Goal: Task Accomplishment & Management: Check status

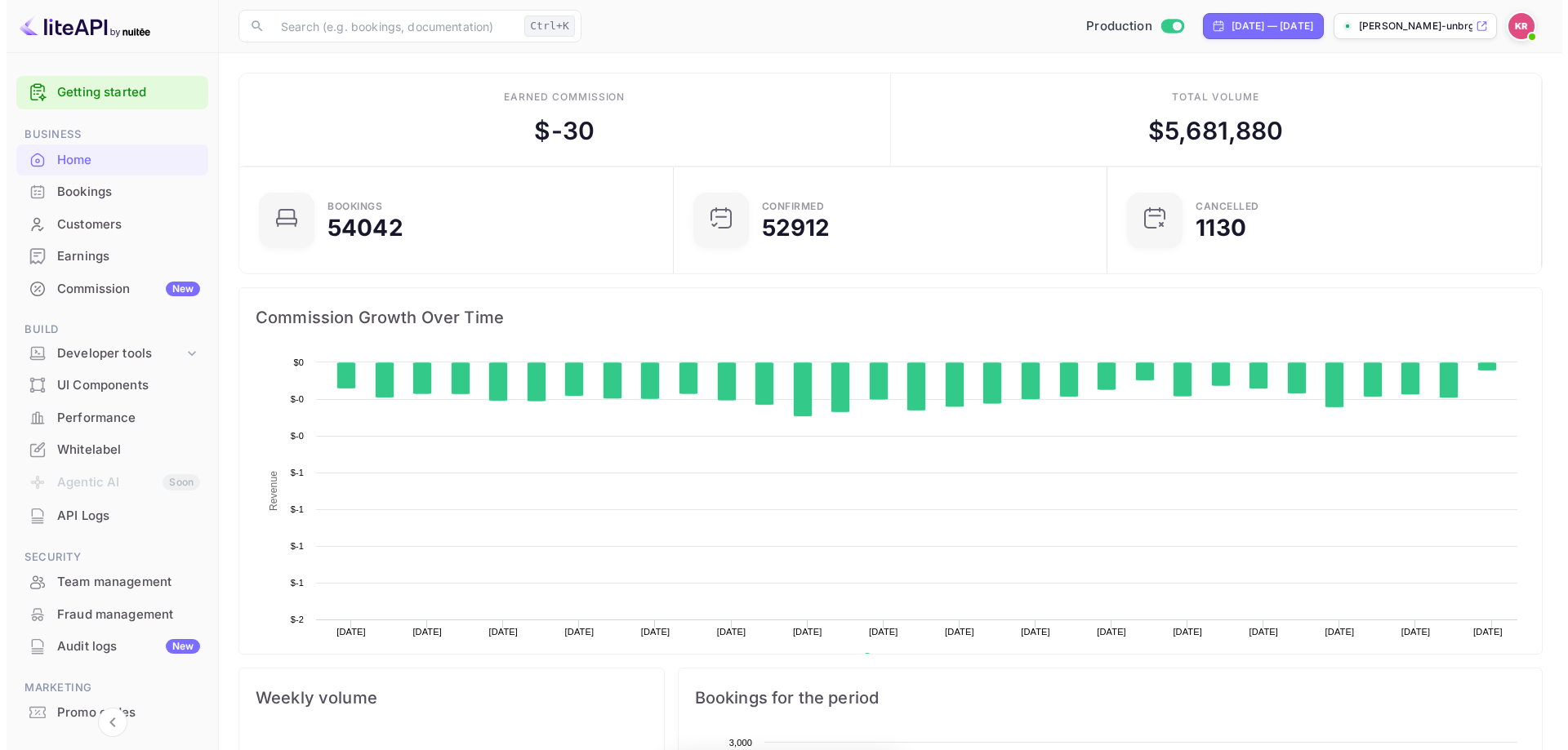
scroll to position [253, 411]
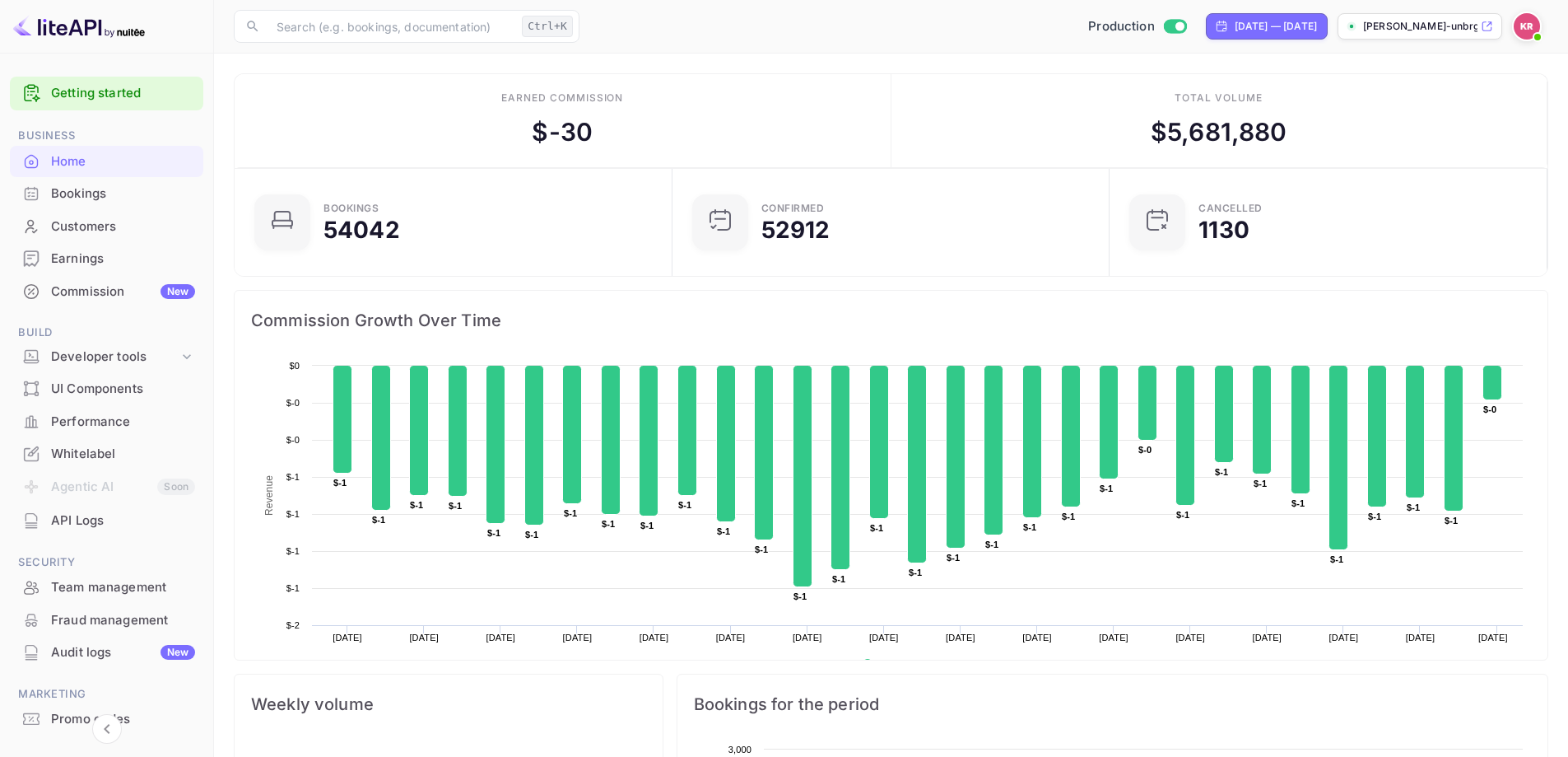
click at [131, 198] on div "Bookings" at bounding box center [123, 194] width 144 height 19
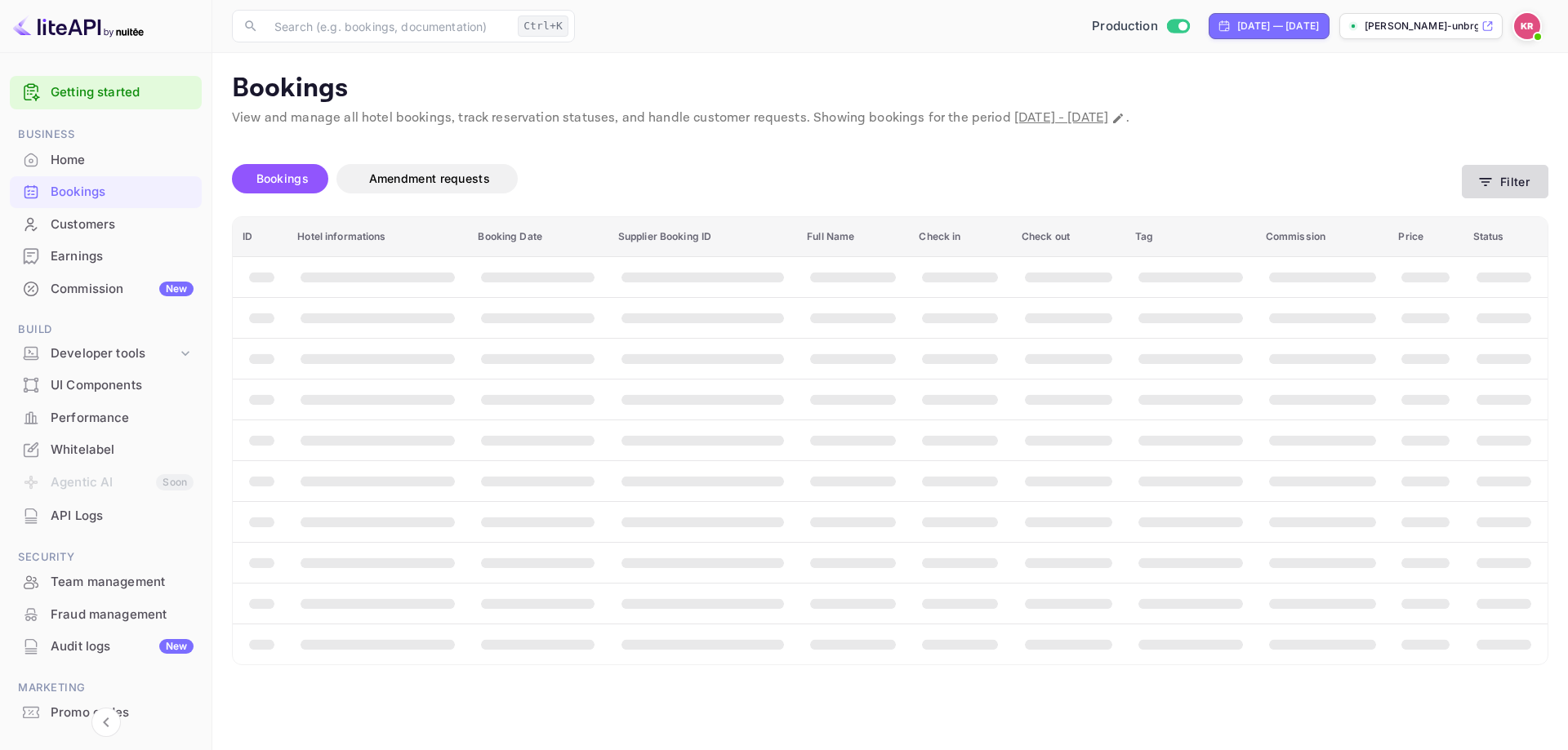
click at [1511, 172] on button "Filter" at bounding box center [1505, 181] width 86 height 34
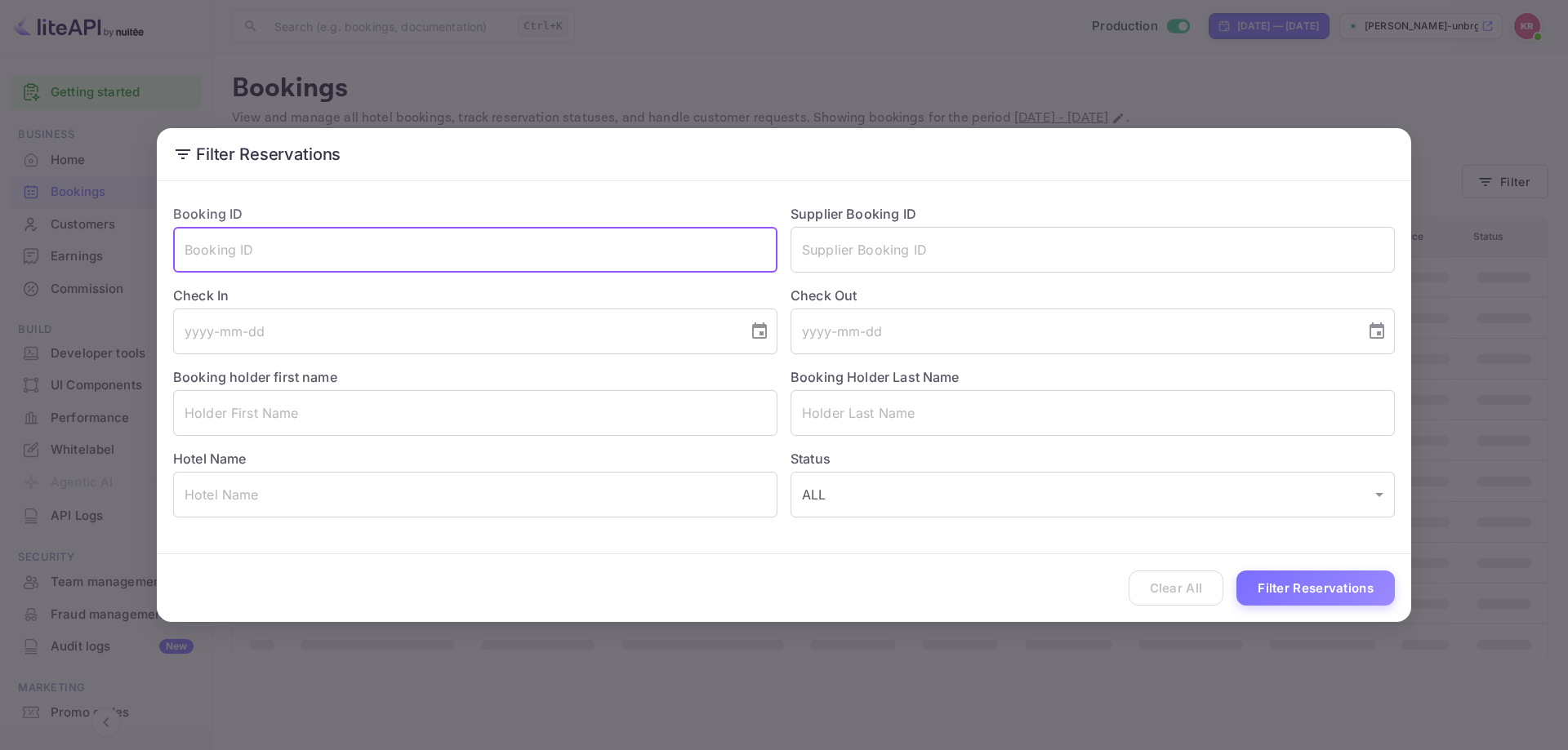
click at [292, 250] on input "text" at bounding box center [475, 249] width 605 height 45
paste input "S_5ZpvCnd"
type input "S_5ZpvCnd"
click at [1301, 582] on button "Filter Reservations" at bounding box center [1315, 588] width 159 height 35
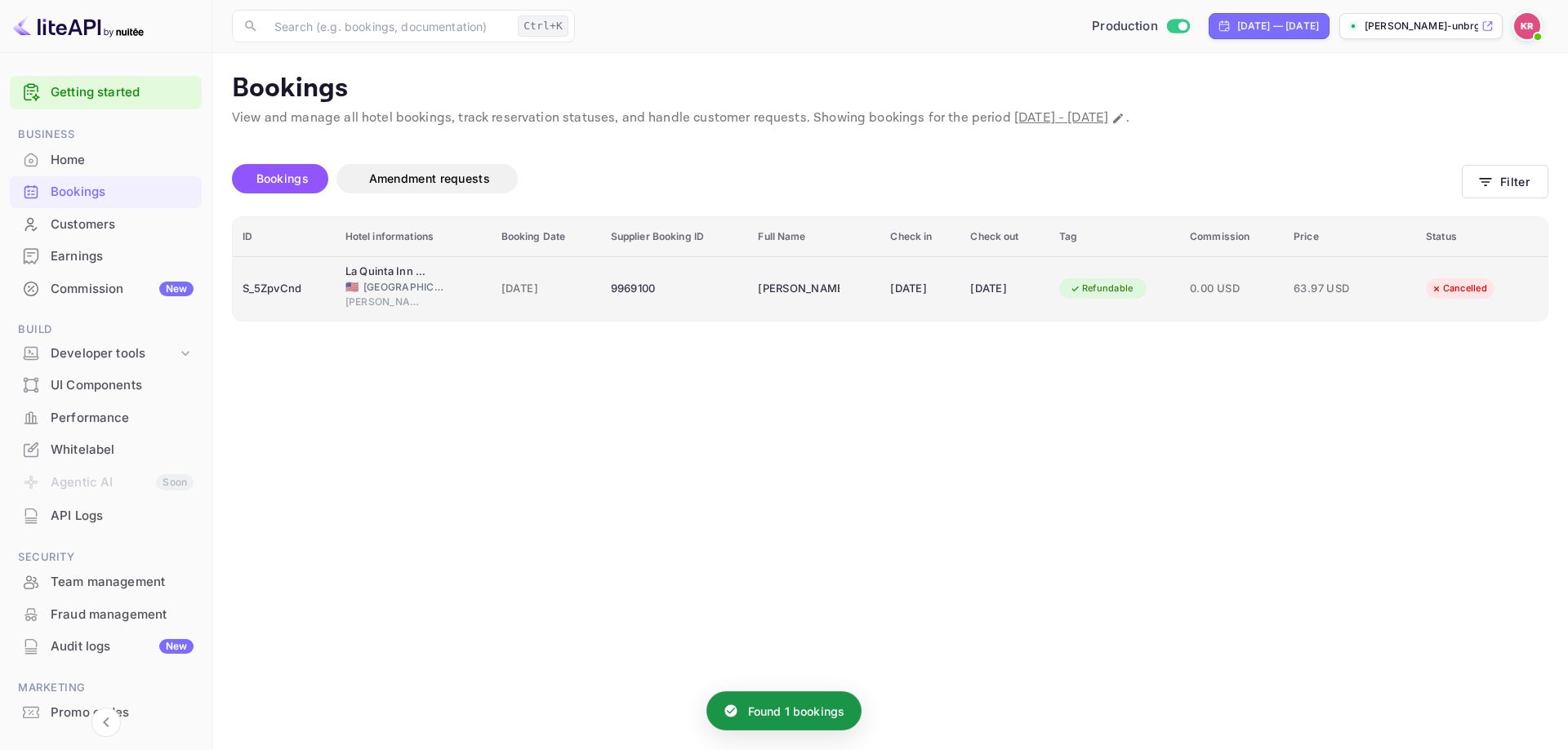
click at [847, 286] on td "Christopher Cardenalli" at bounding box center [814, 288] width 132 height 64
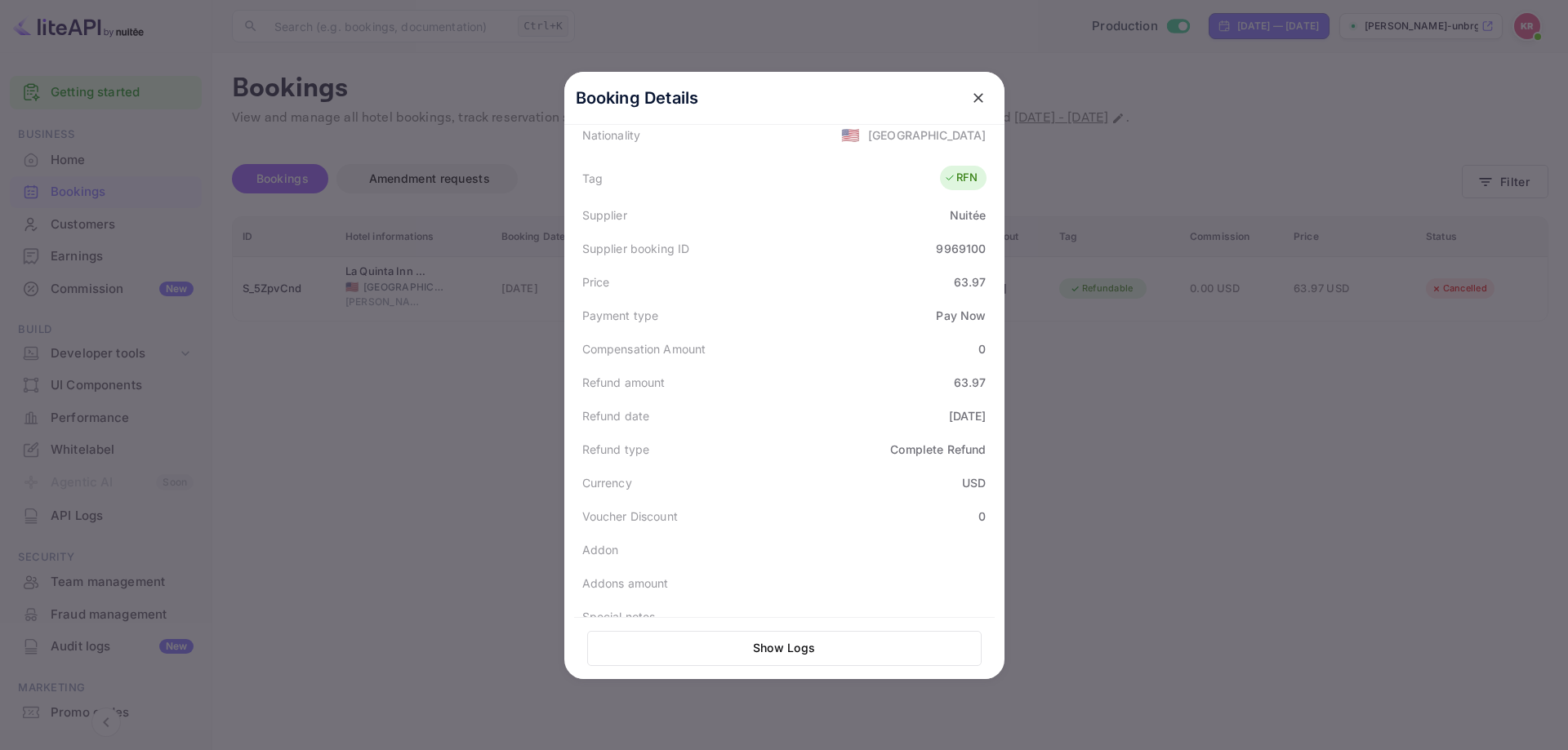
scroll to position [436, 0]
click at [1248, 500] on div at bounding box center [784, 375] width 1568 height 750
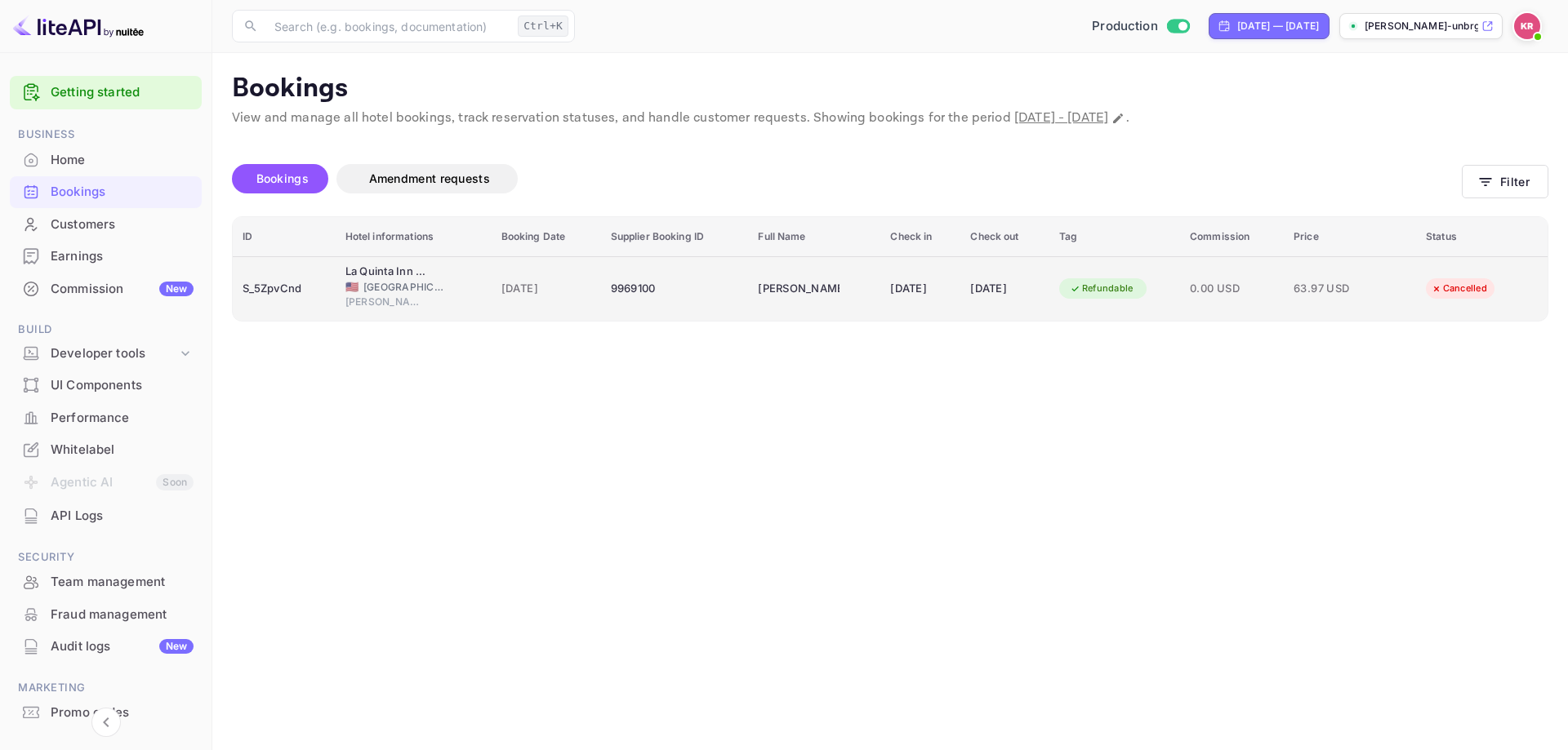
click at [890, 292] on div "[DATE]" at bounding box center [920, 288] width 61 height 26
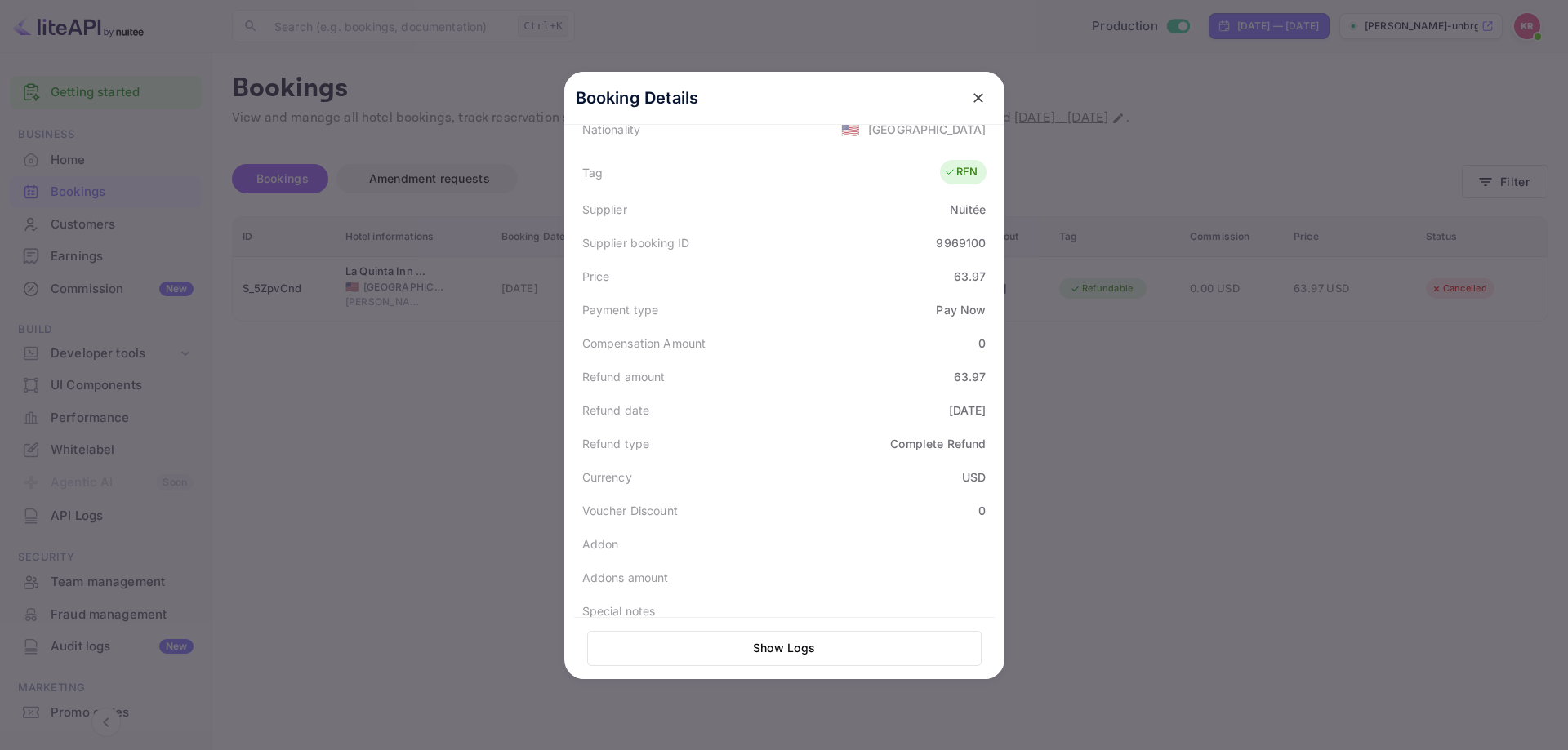
click at [1224, 479] on div at bounding box center [784, 375] width 1568 height 750
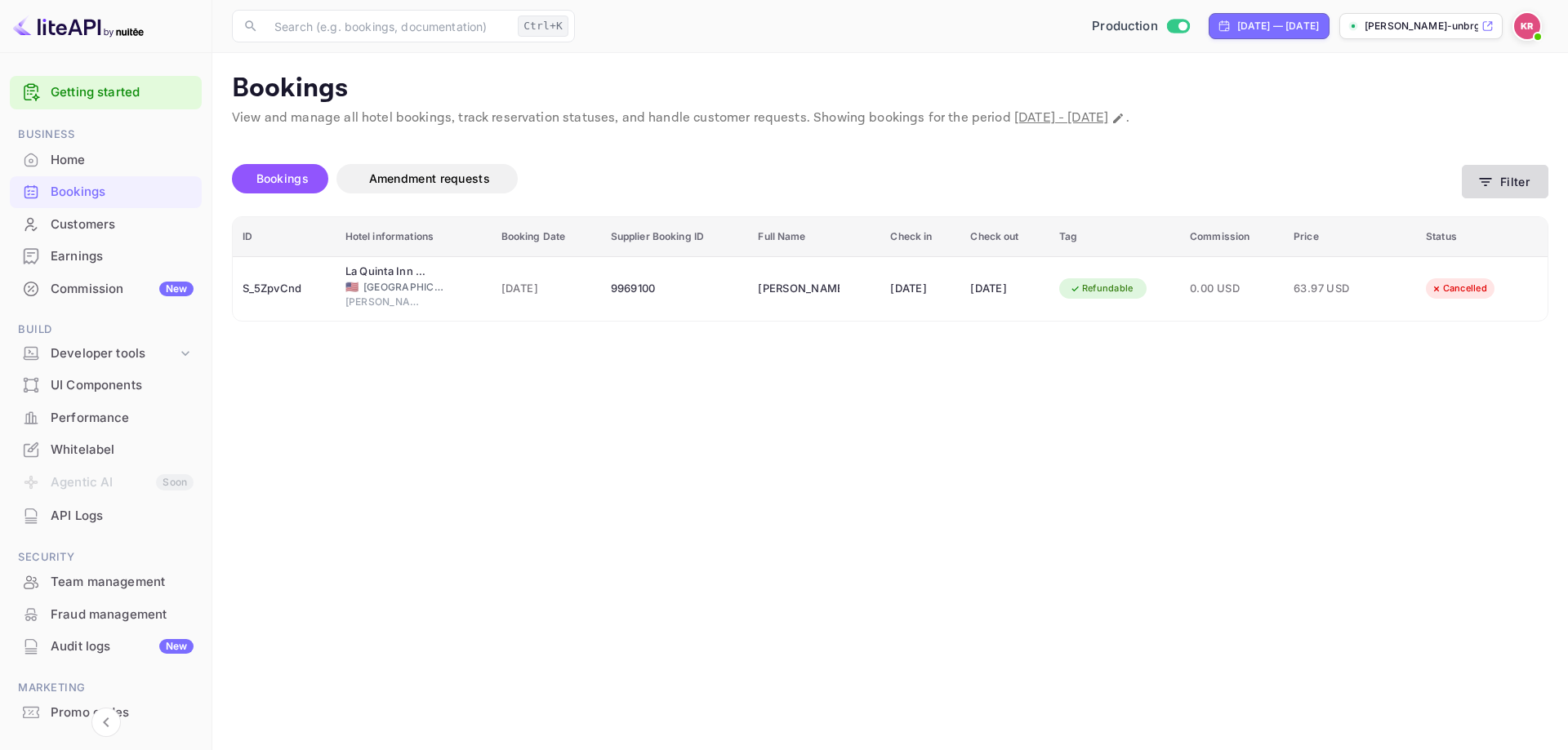
click at [1527, 178] on button "Filter" at bounding box center [1505, 181] width 86 height 34
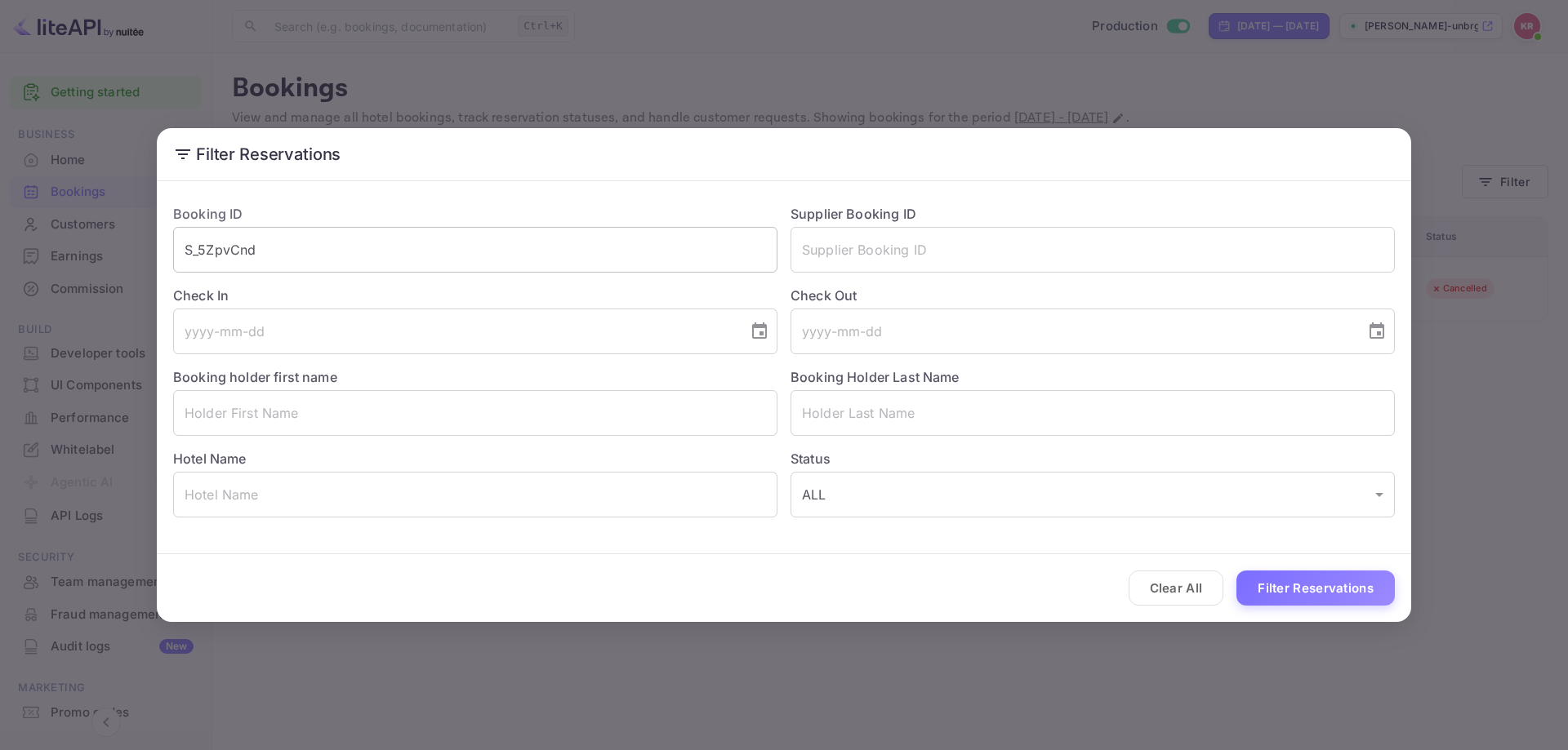
click at [459, 245] on input "S_5ZpvCnd" at bounding box center [475, 249] width 605 height 45
paste input "EFRuAGPPg"
click at [461, 238] on input "S_5ZpvCndEFRuAGPPg" at bounding box center [475, 249] width 605 height 45
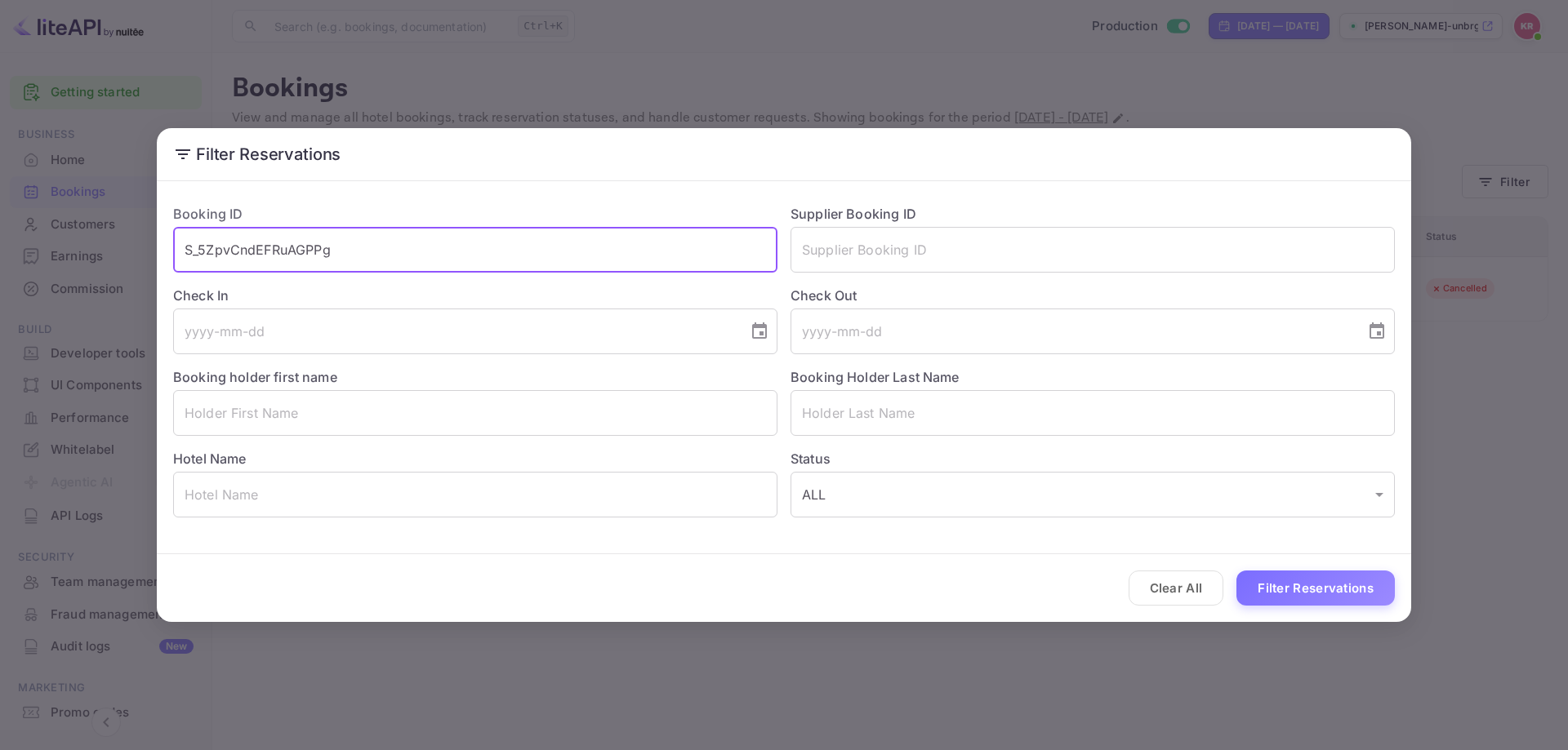
paste input "text"
click at [1314, 598] on button "Filter Reservations" at bounding box center [1315, 588] width 159 height 35
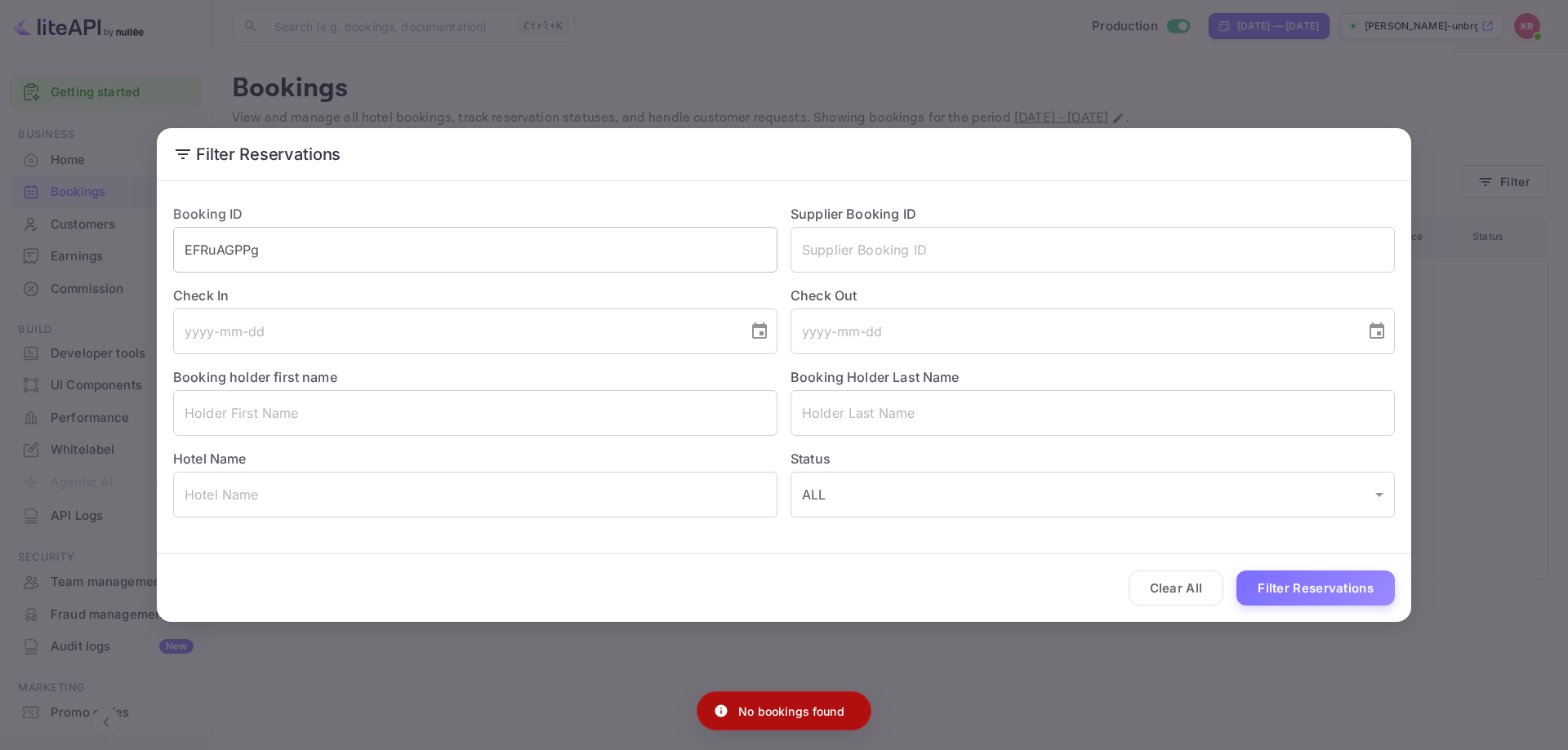
click at [416, 231] on input "EFRuAGPPg" at bounding box center [475, 249] width 605 height 45
type input "EFRuAGPPg"
click at [1236, 571] on button "Filter Reservations" at bounding box center [1315, 588] width 159 height 35
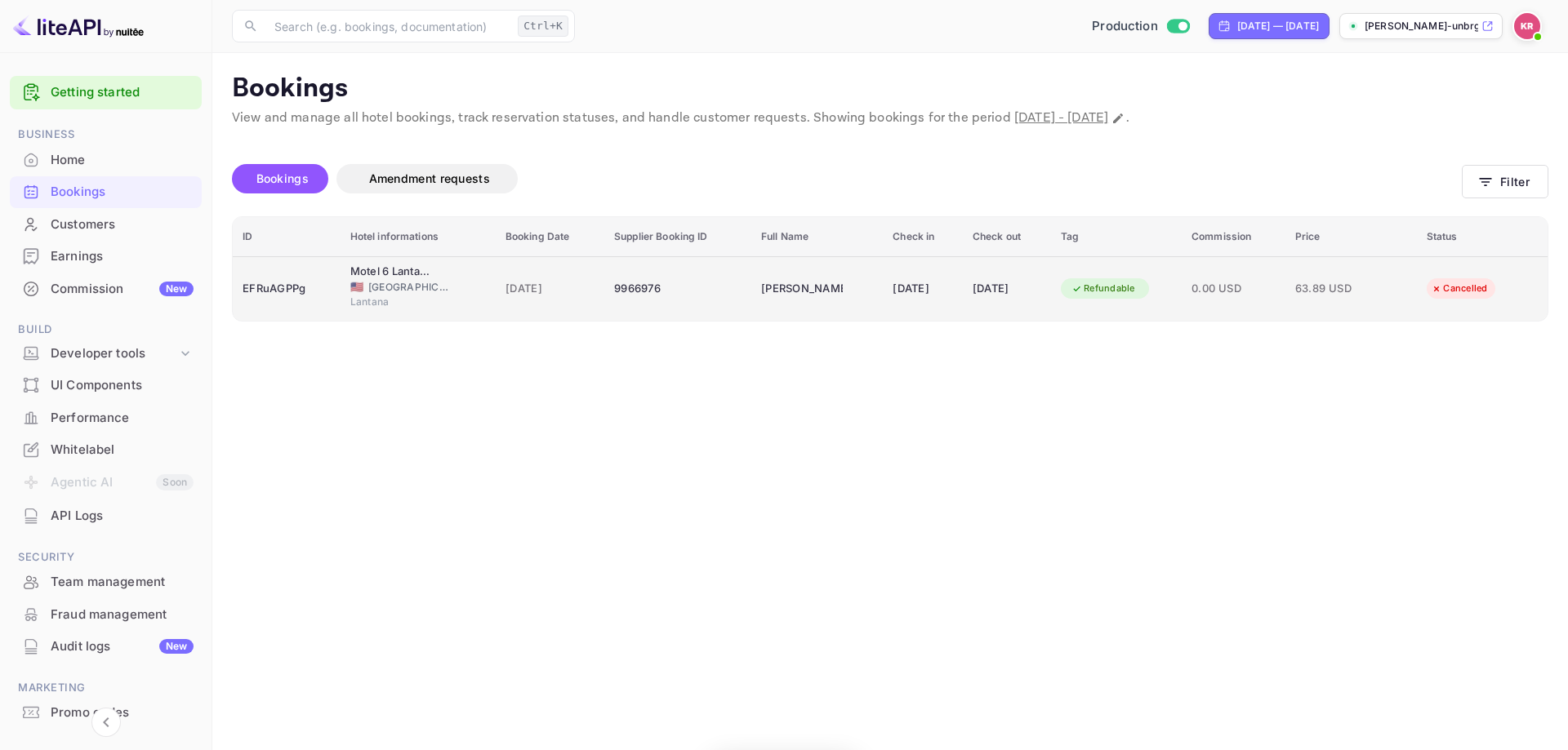
click at [570, 307] on td "[DATE]" at bounding box center [550, 288] width 109 height 64
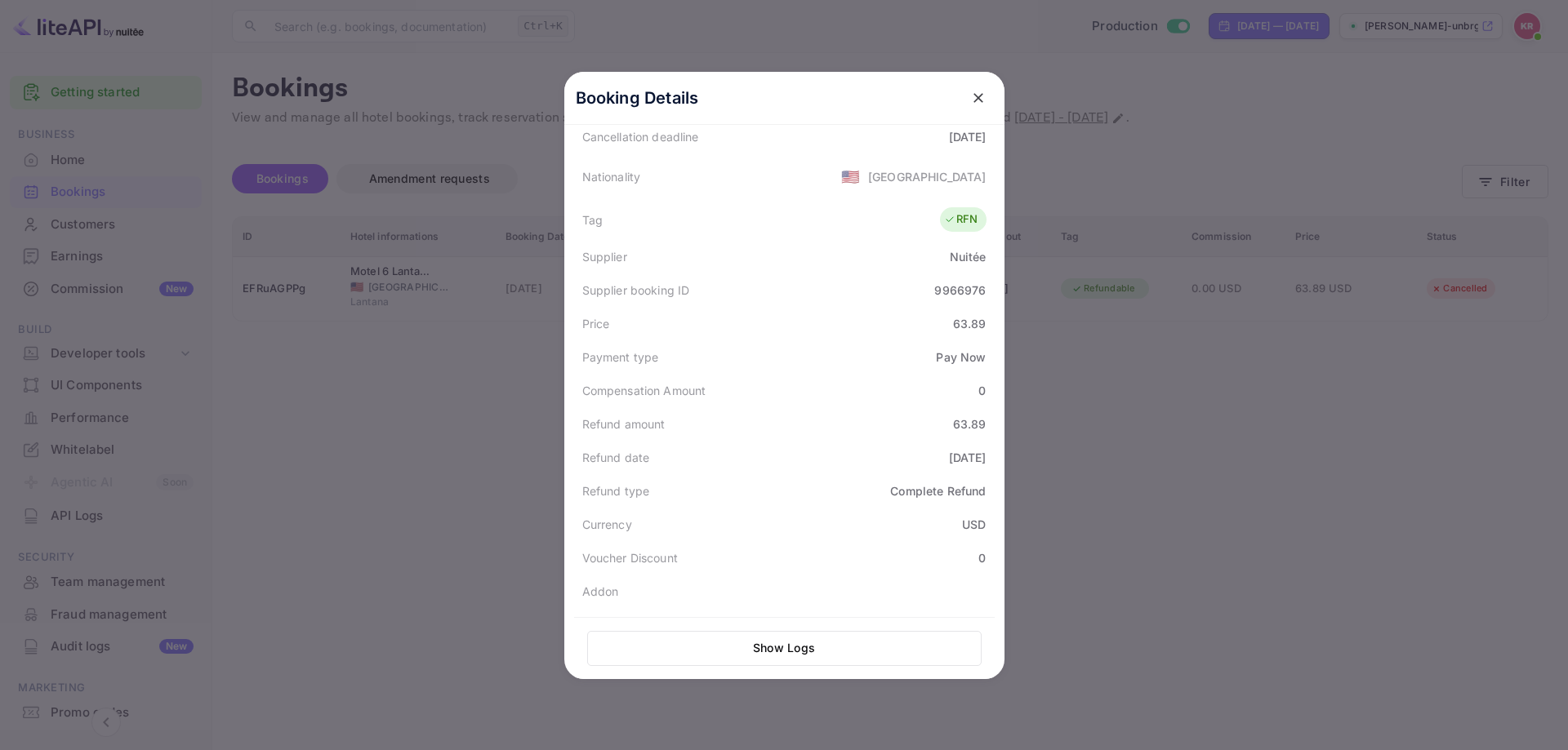
scroll to position [408, 0]
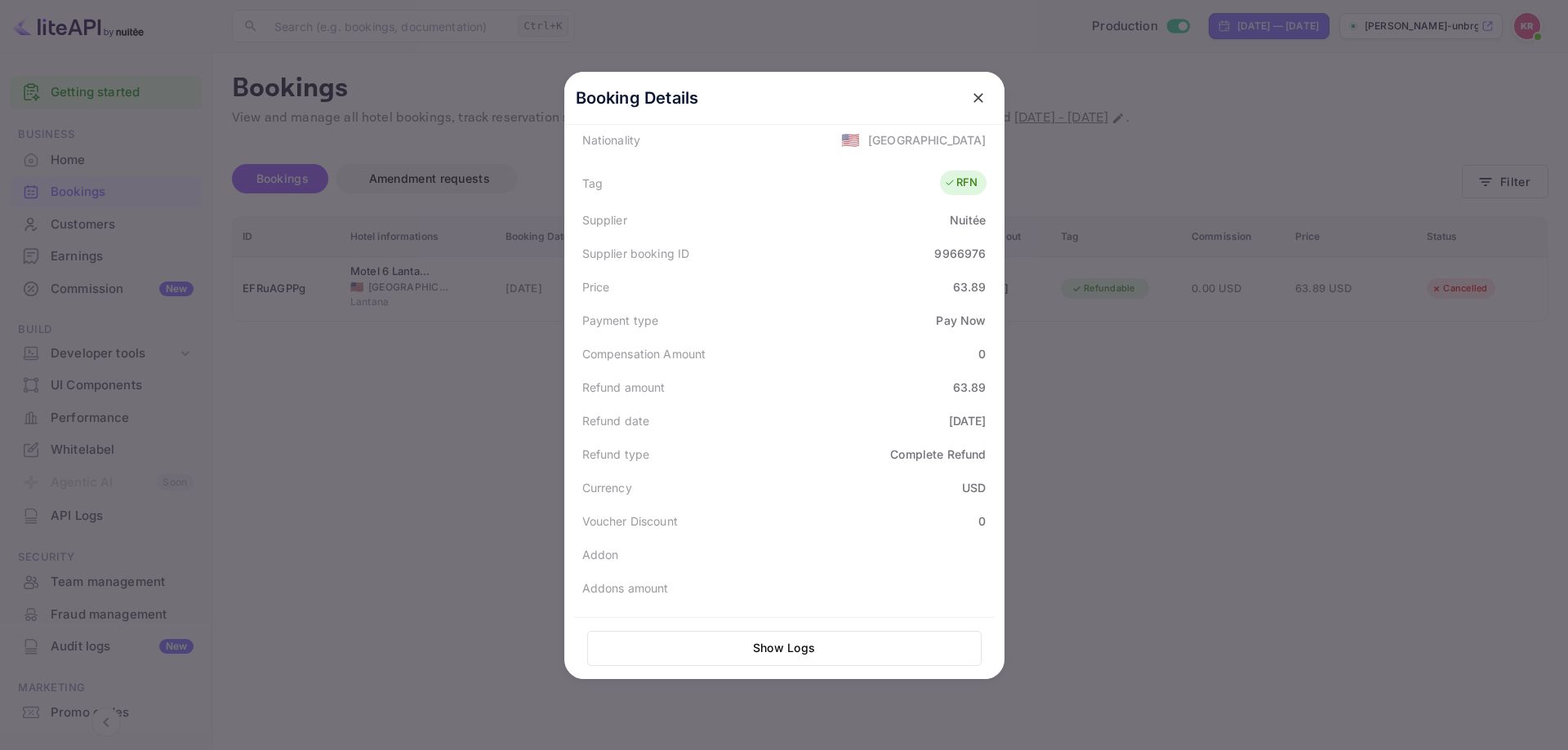
click at [1249, 444] on div at bounding box center [784, 375] width 1568 height 750
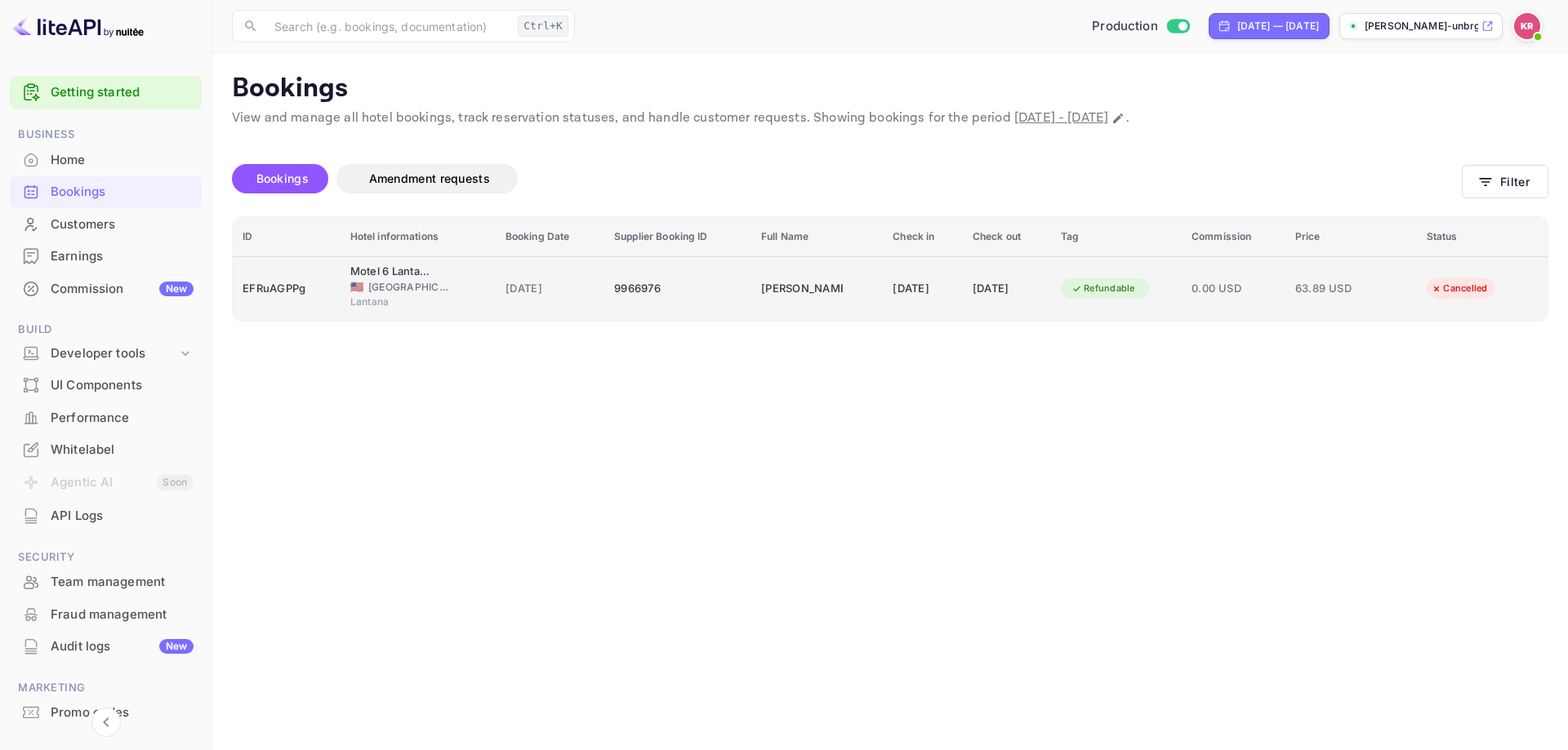
click at [1077, 303] on td "Refundable" at bounding box center [1116, 288] width 131 height 64
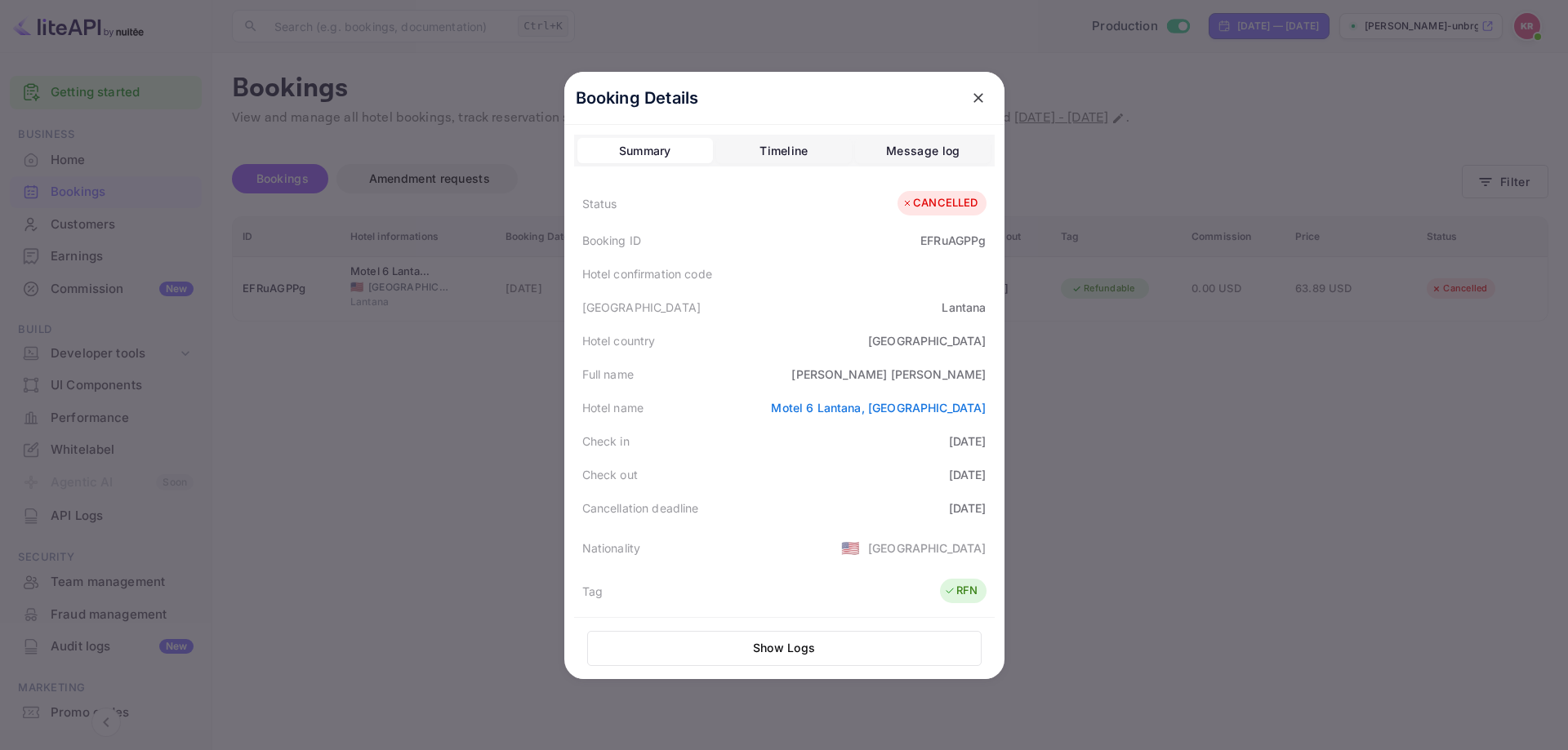
click at [1503, 185] on div at bounding box center [784, 375] width 1568 height 750
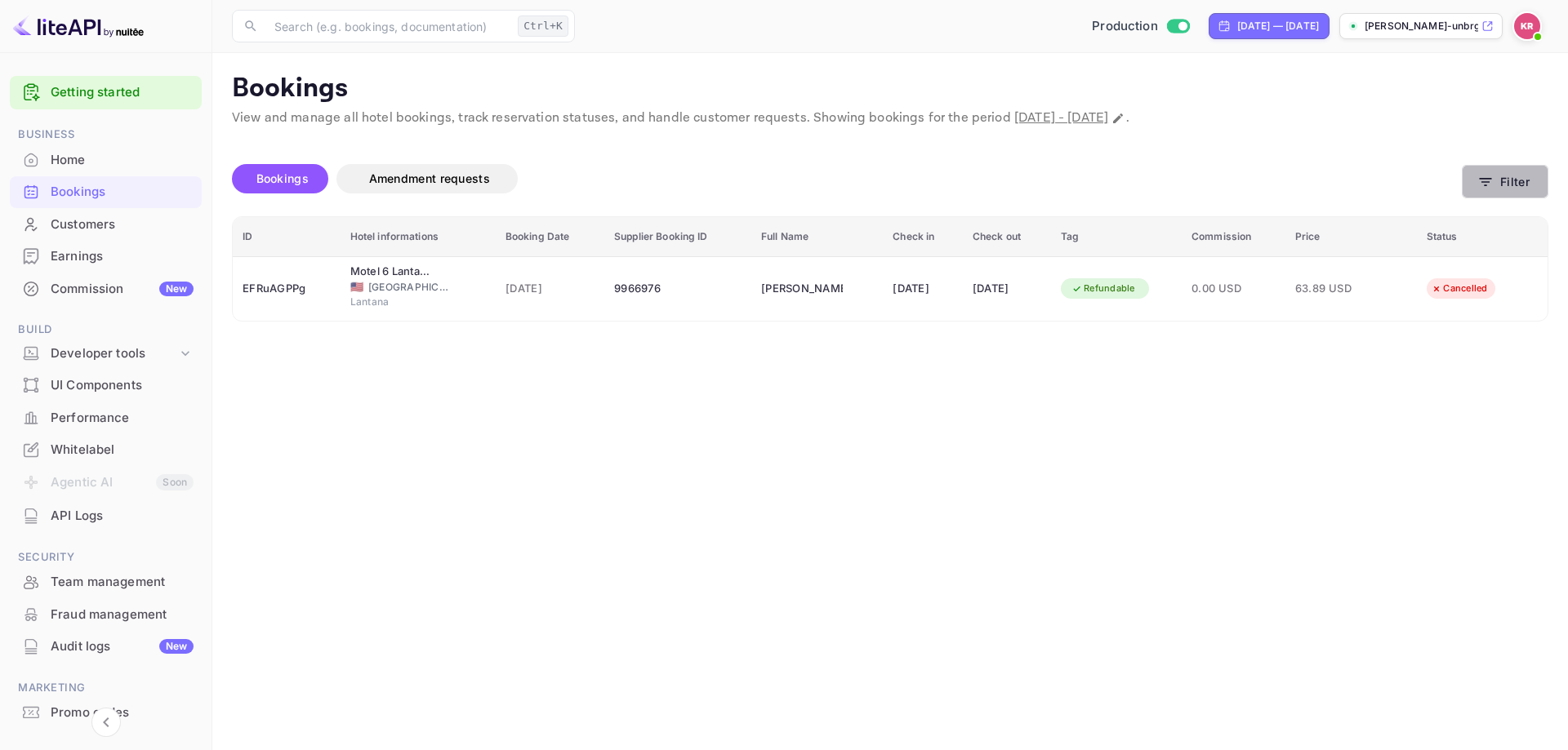
click at [1503, 185] on button "Filter" at bounding box center [1505, 181] width 86 height 34
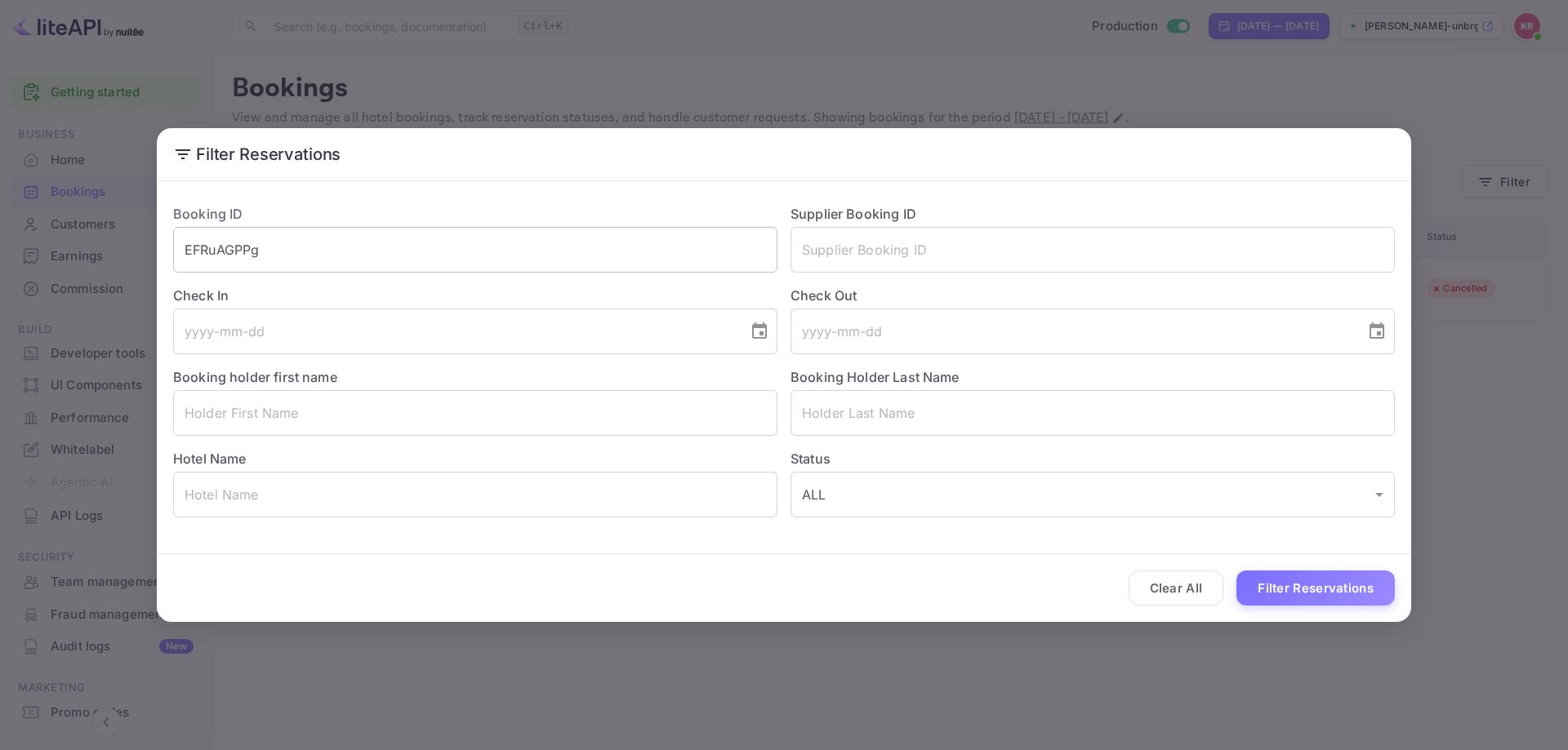
drag, startPoint x: 345, startPoint y: 273, endPoint x: 343, endPoint y: 264, distance: 9.2
click at [344, 271] on input "EFRuAGPPg" at bounding box center [475, 249] width 605 height 45
click at [343, 263] on input "EFRuAGPPg" at bounding box center [475, 249] width 605 height 45
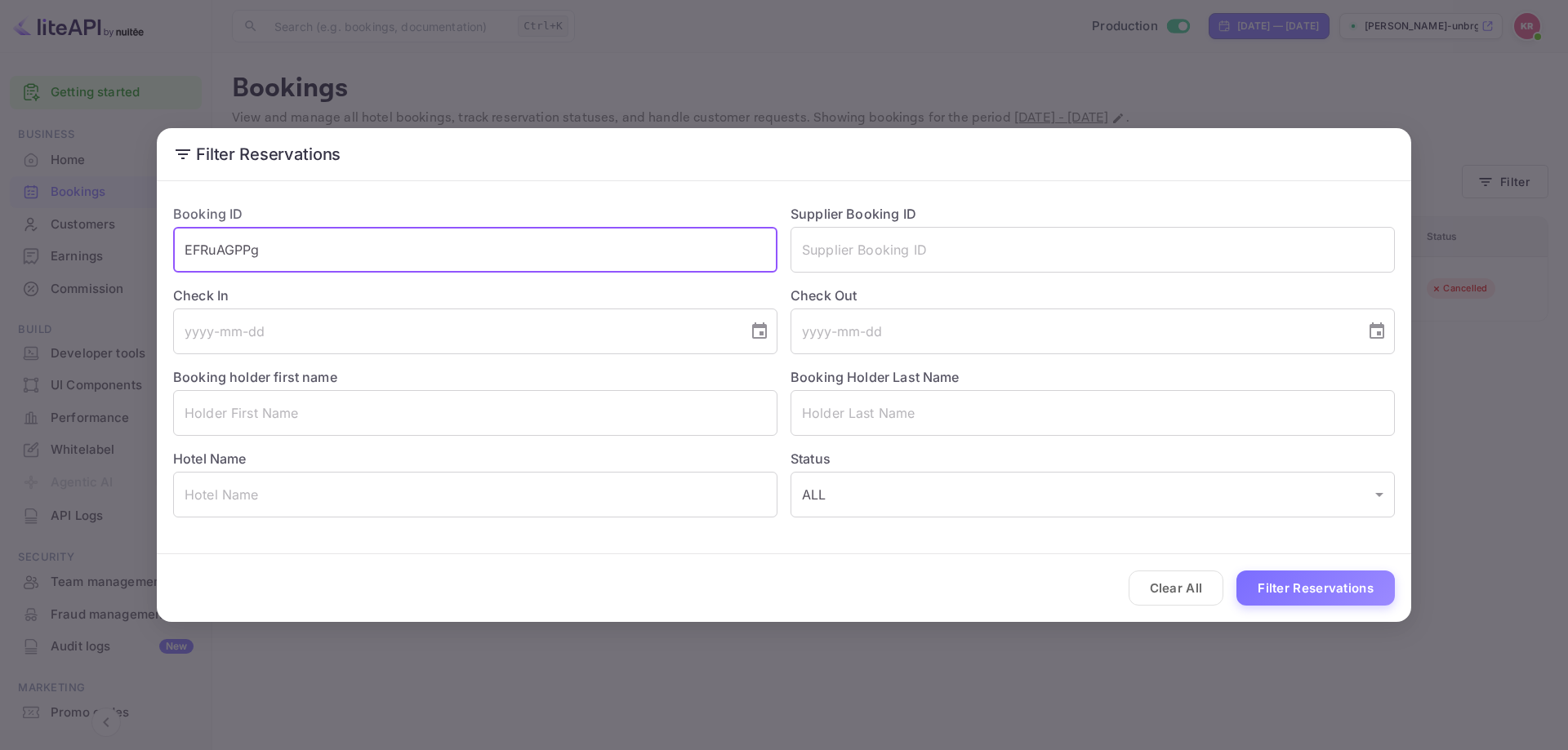
paste input "0BoCo1MzC"
type input "0BoCo1MzC"
click at [1297, 587] on button "Filter Reservations" at bounding box center [1315, 588] width 159 height 35
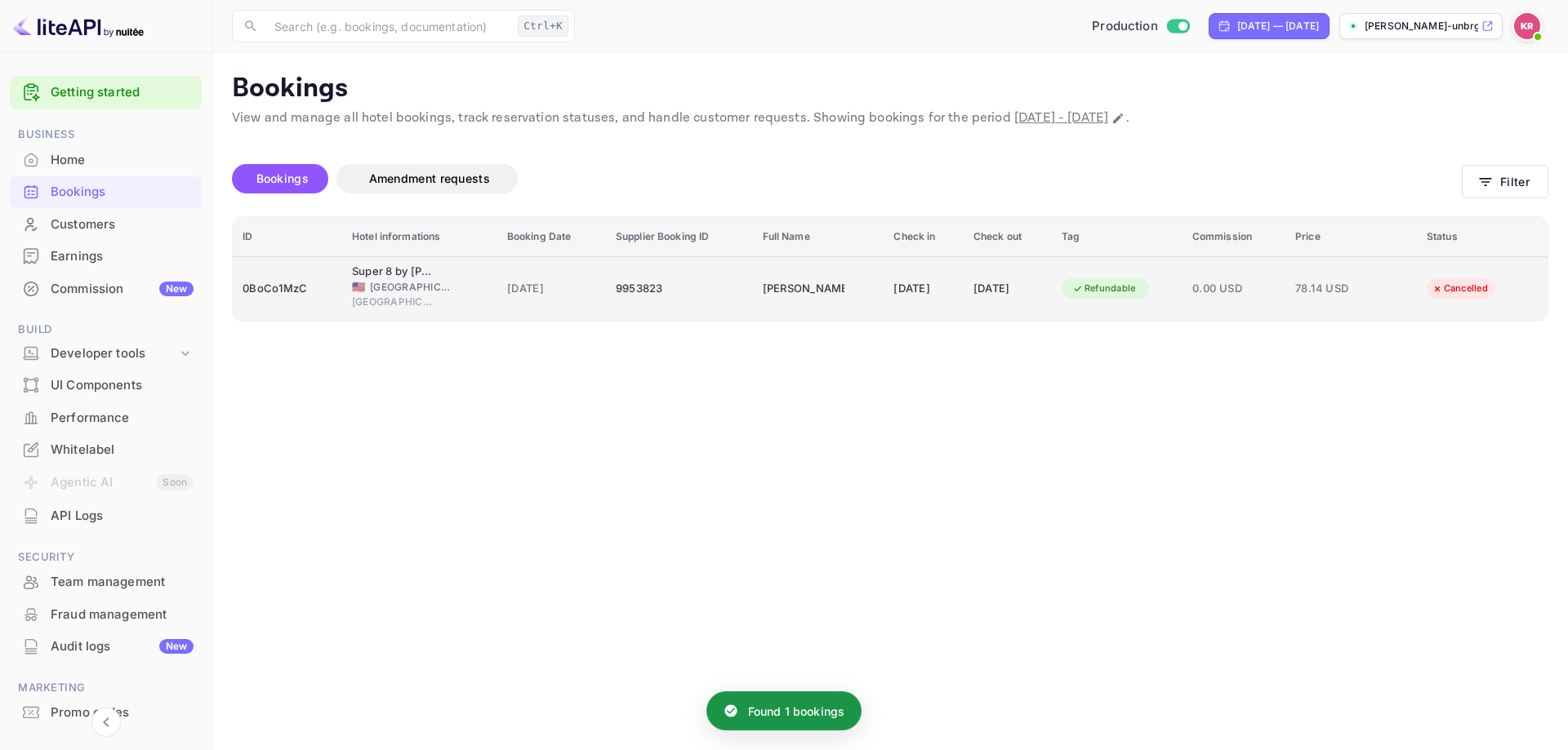
click at [470, 311] on div "Bellefontaine" at bounding box center [420, 303] width 136 height 19
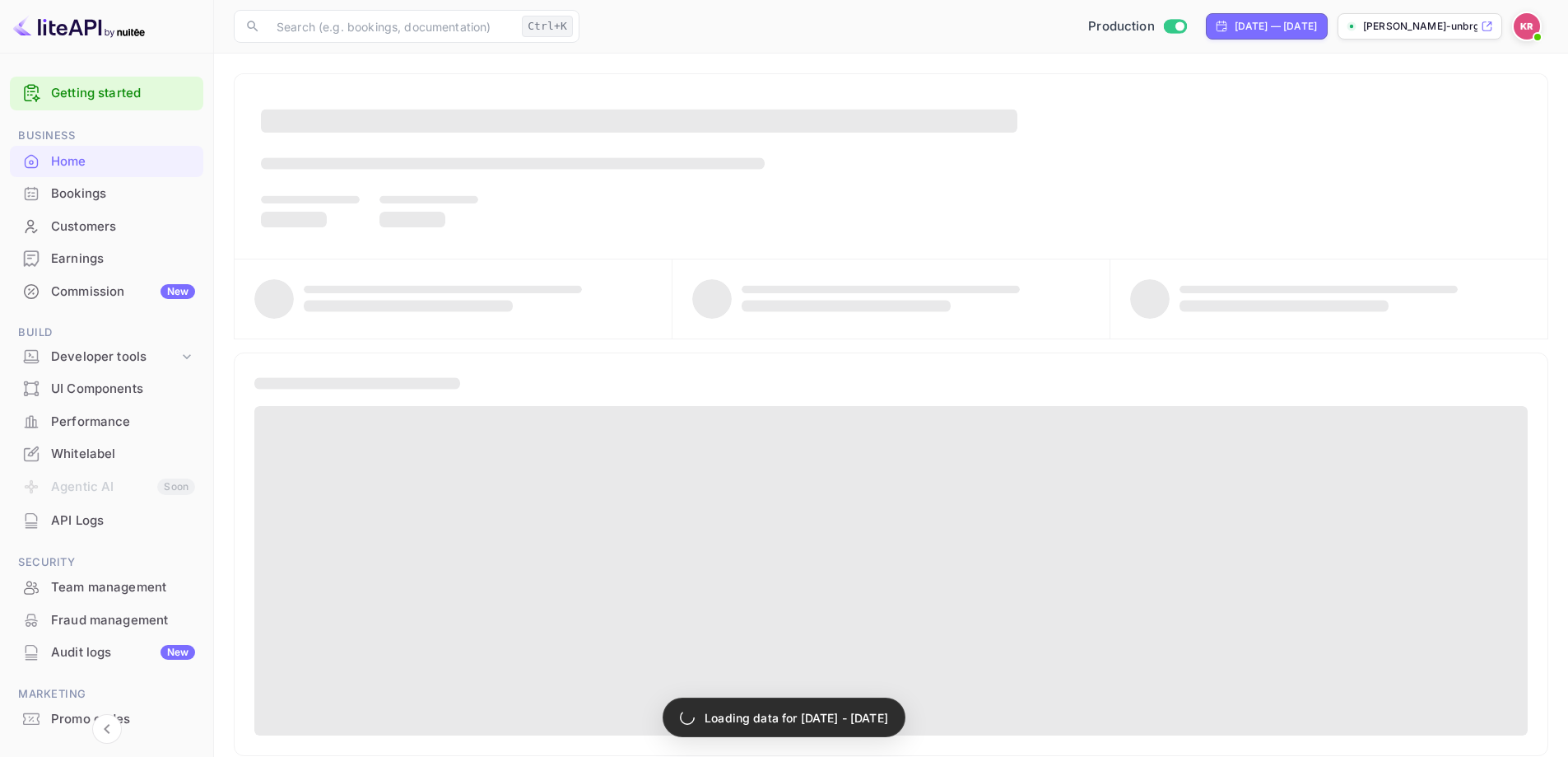
click at [105, 205] on div "Bookings" at bounding box center [107, 194] width 194 height 32
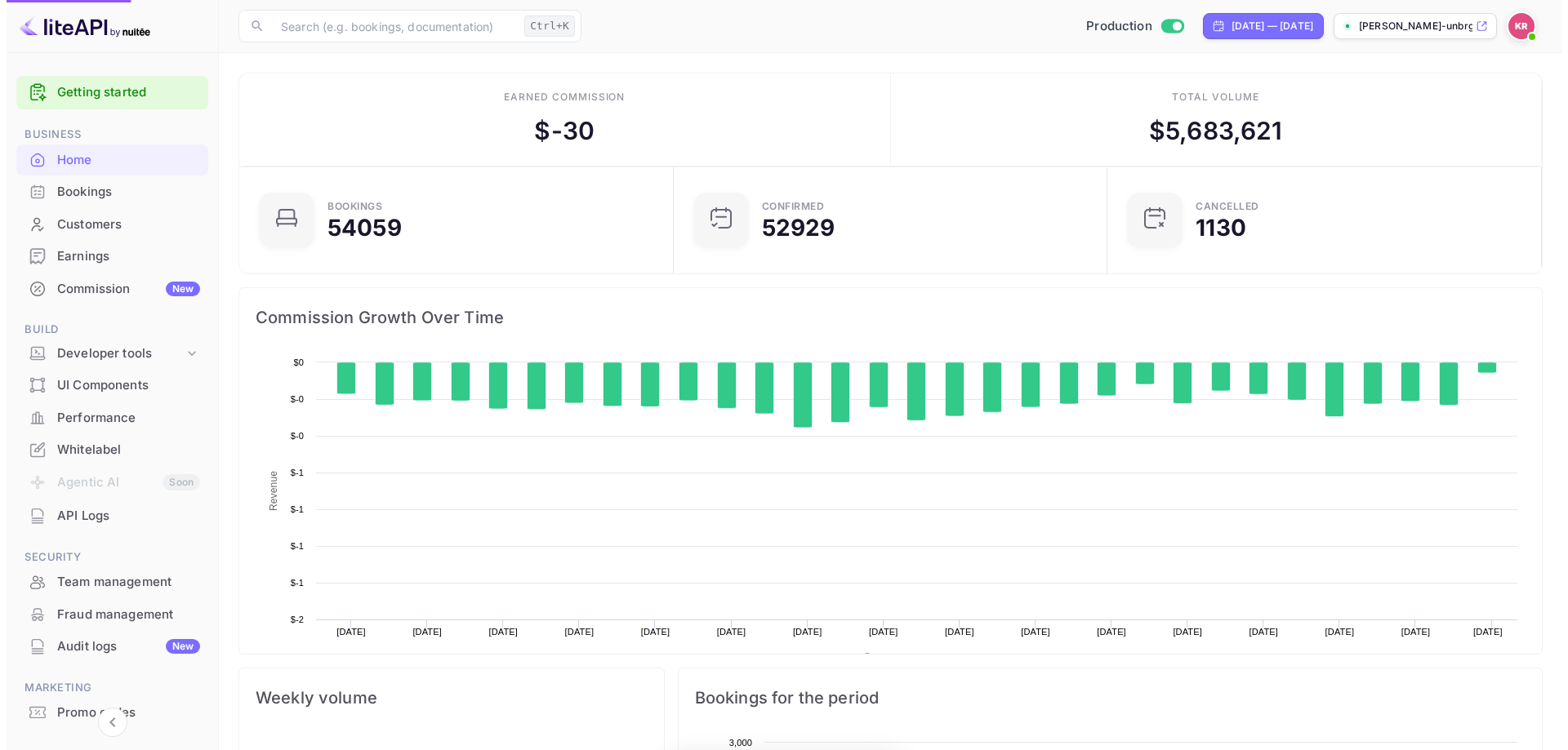
scroll to position [253, 411]
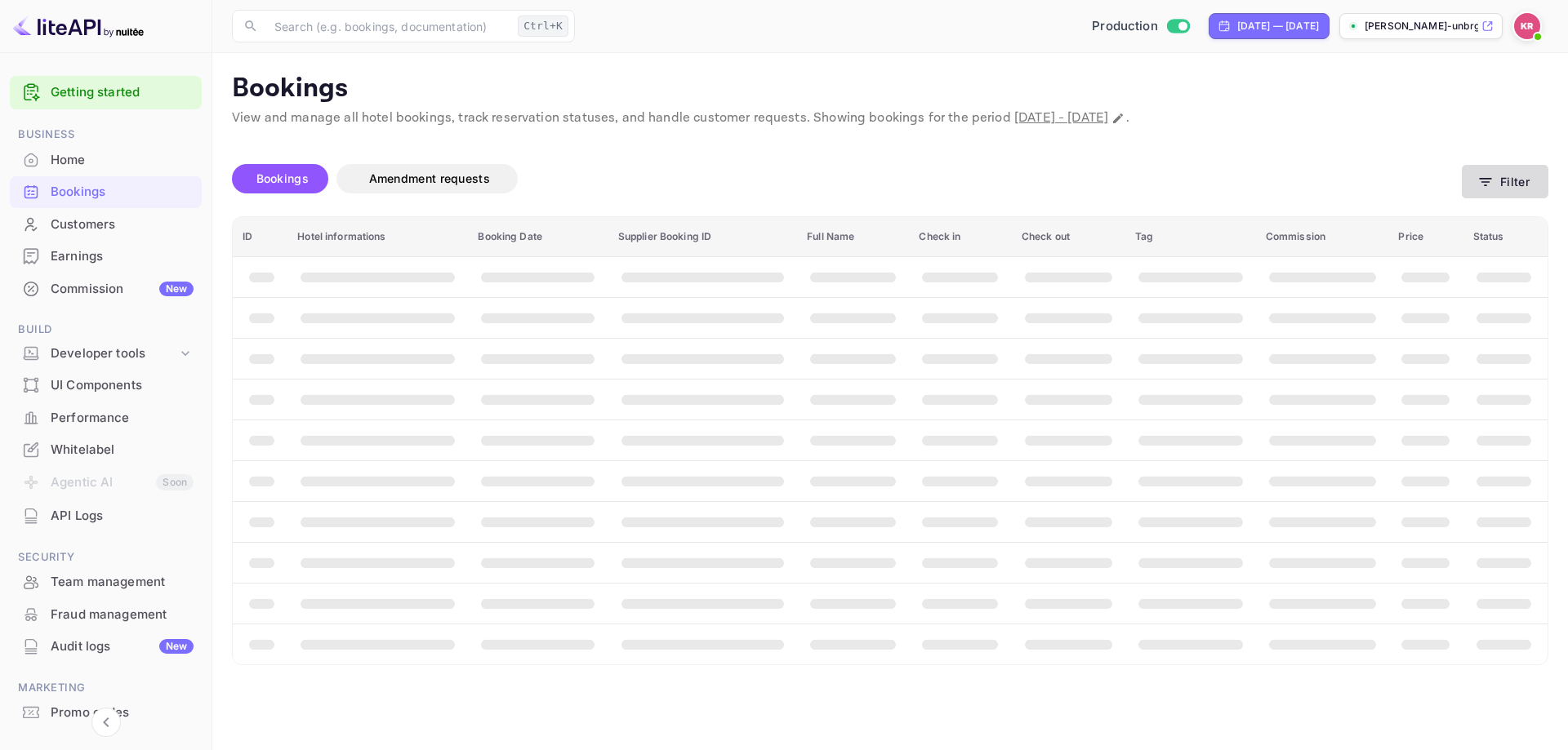
click at [1534, 181] on button "Filter" at bounding box center [1505, 181] width 86 height 34
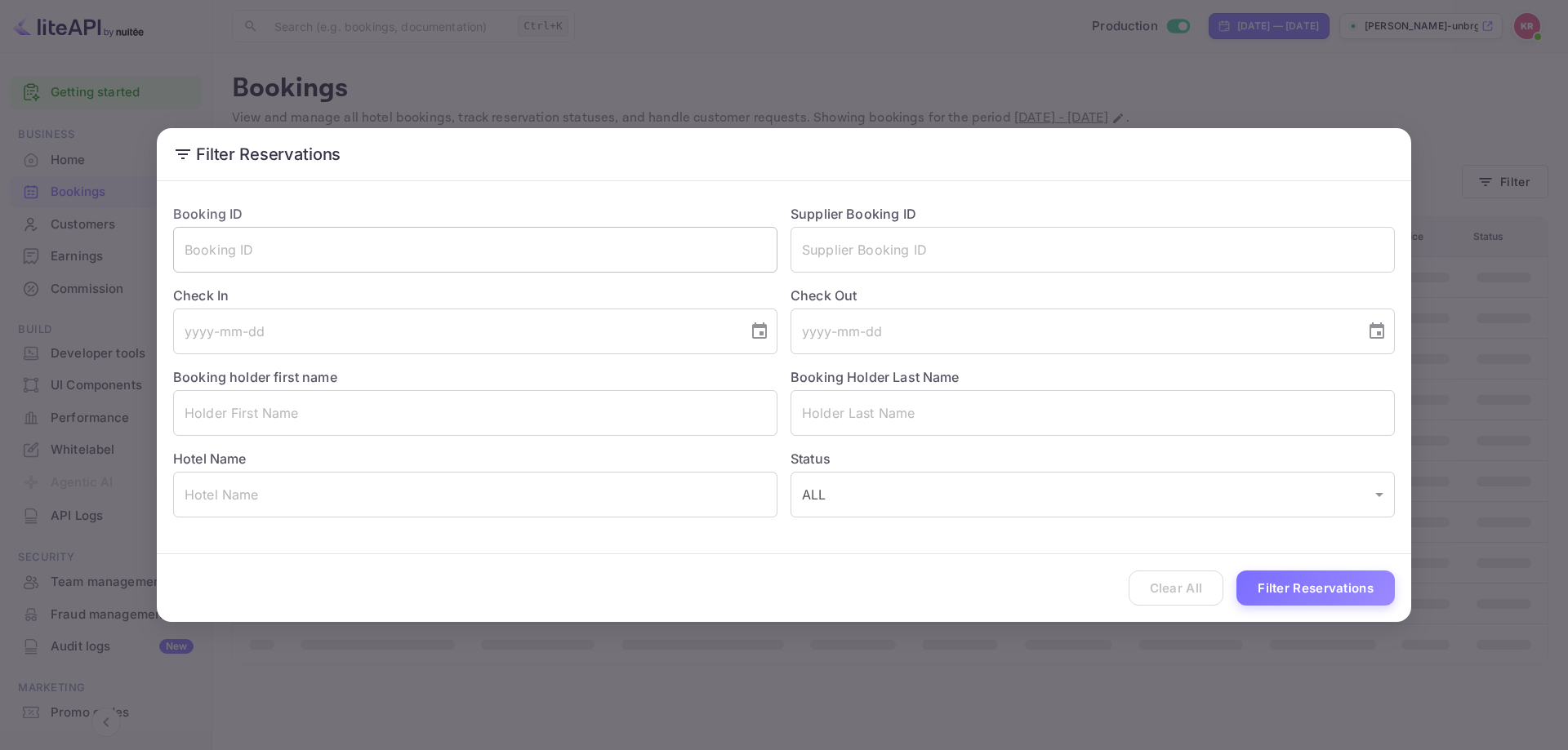
click at [438, 250] on input "text" at bounding box center [475, 249] width 605 height 45
paste input "0BoCo1MzC"
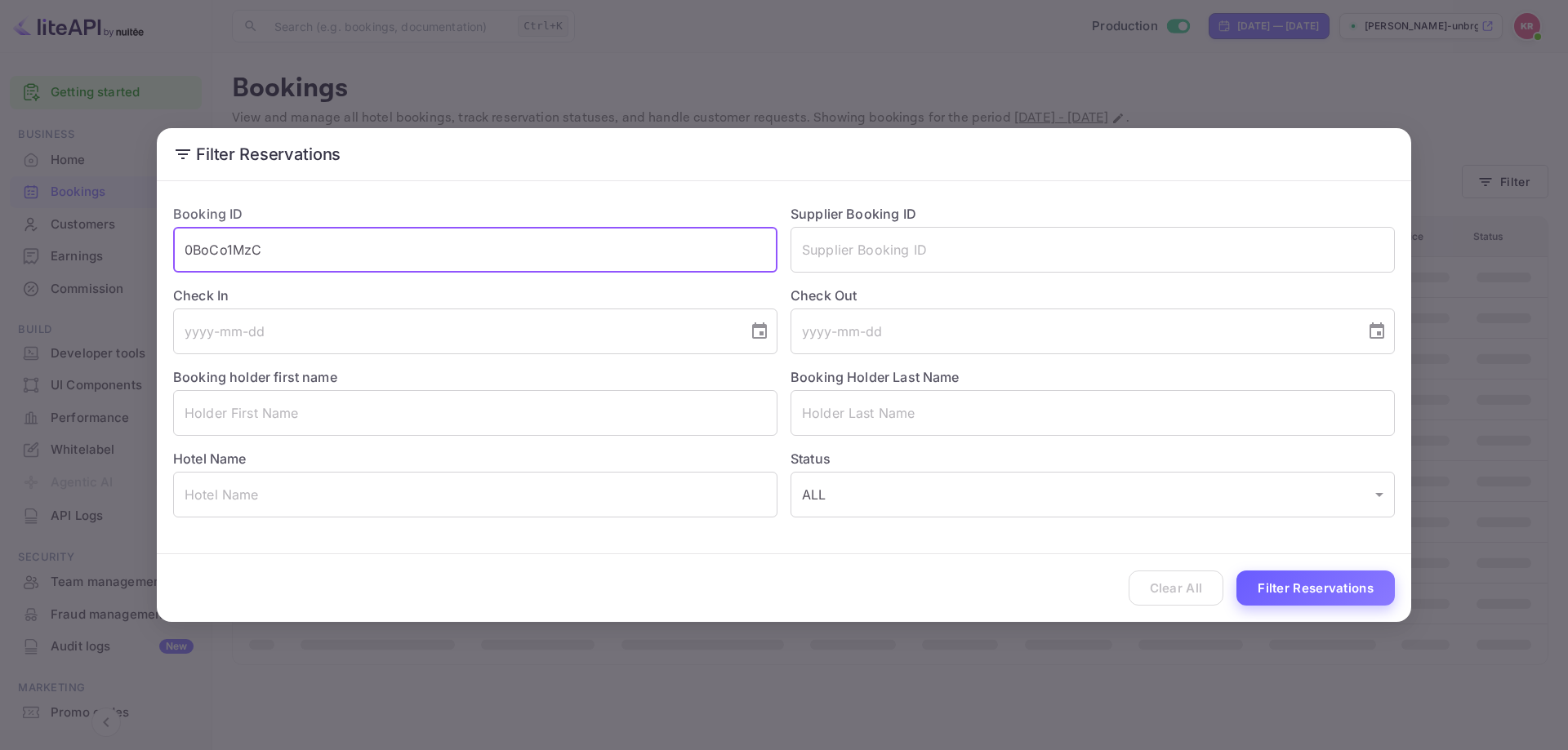
click at [1289, 596] on button "Filter Reservations" at bounding box center [1315, 588] width 159 height 35
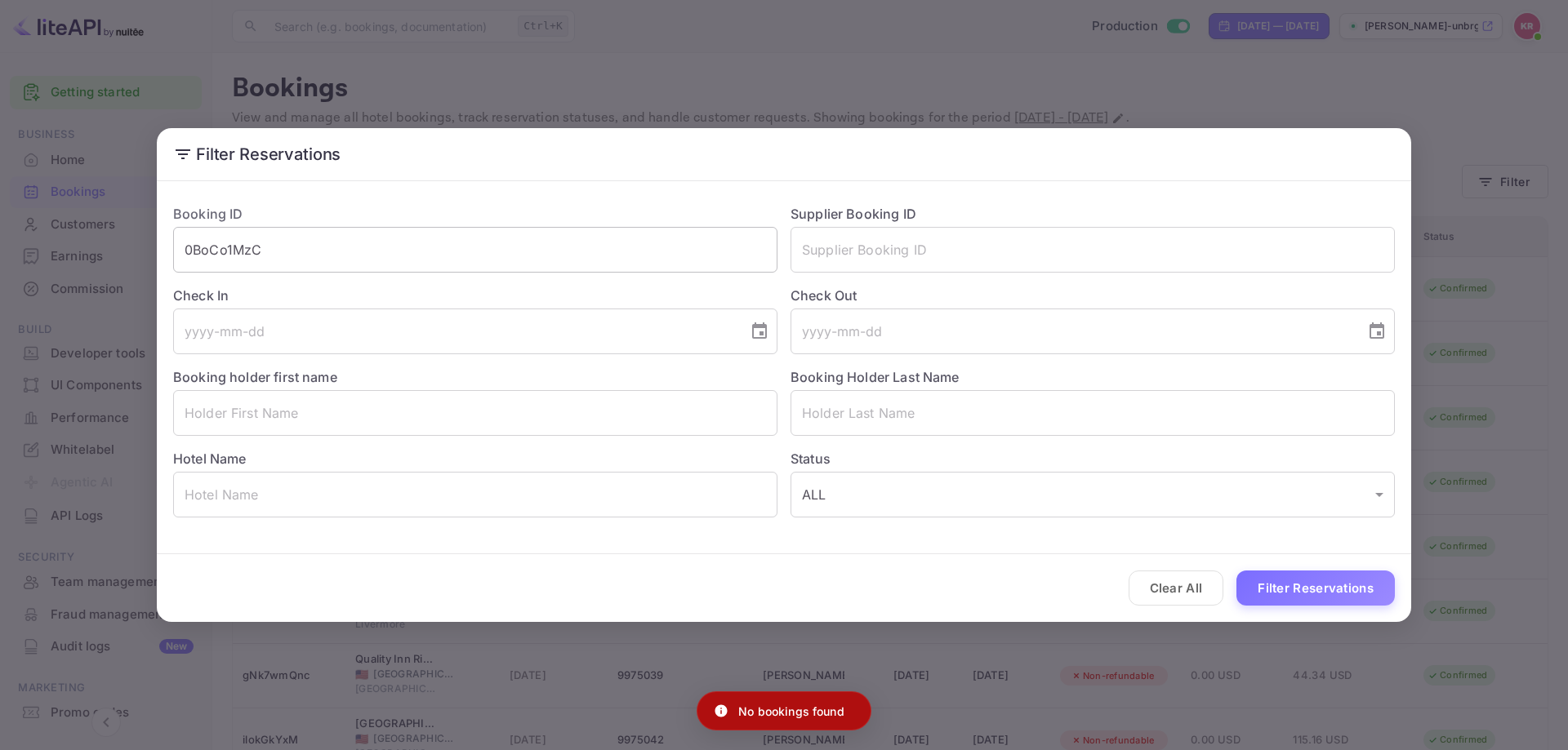
click at [296, 247] on input "0BoCo1MzC" at bounding box center [475, 249] width 605 height 45
type input "0BoCo1MzC"
click at [1236, 571] on button "Filter Reservations" at bounding box center [1315, 588] width 159 height 35
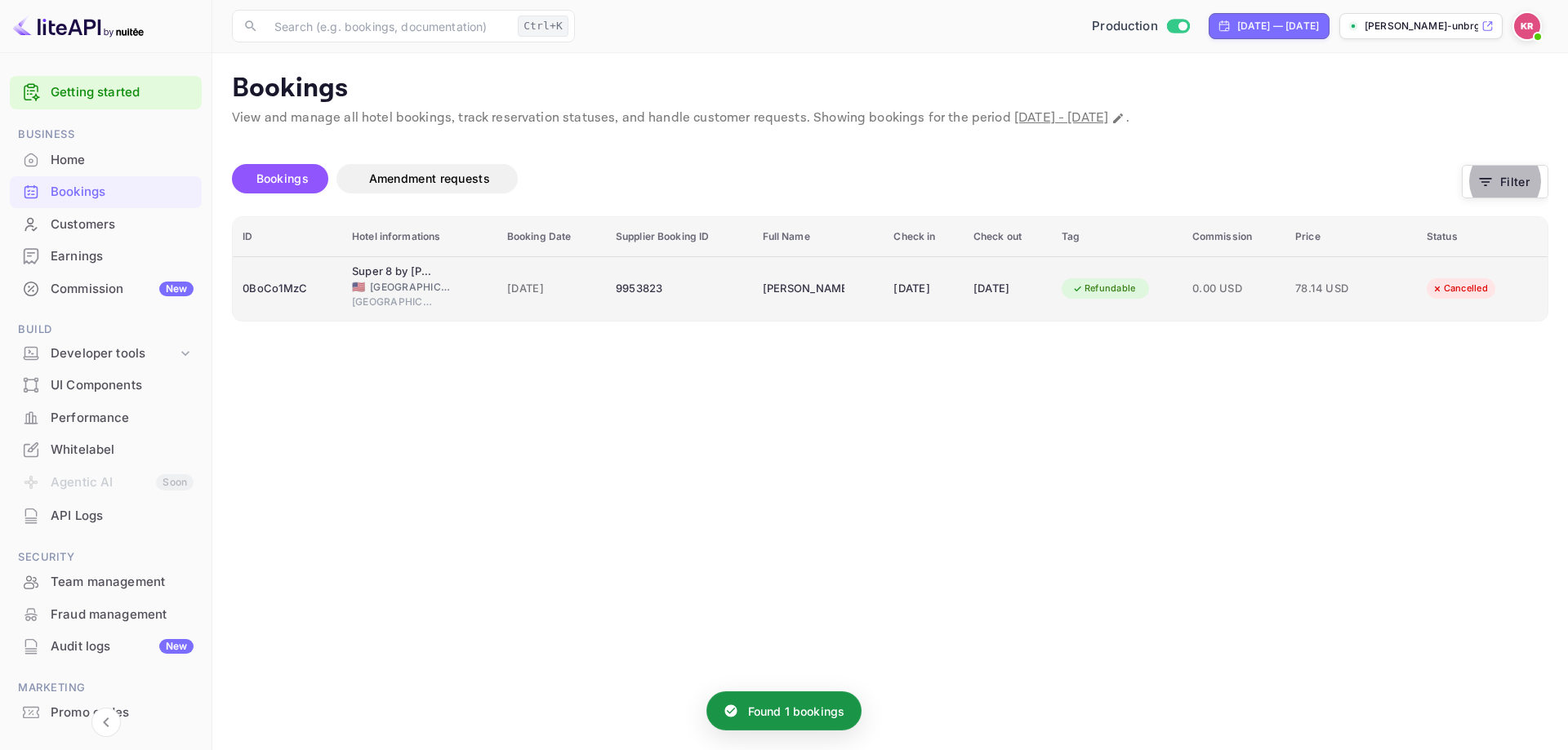
click at [933, 278] on div "16 Oct 2025" at bounding box center [924, 288] width 60 height 26
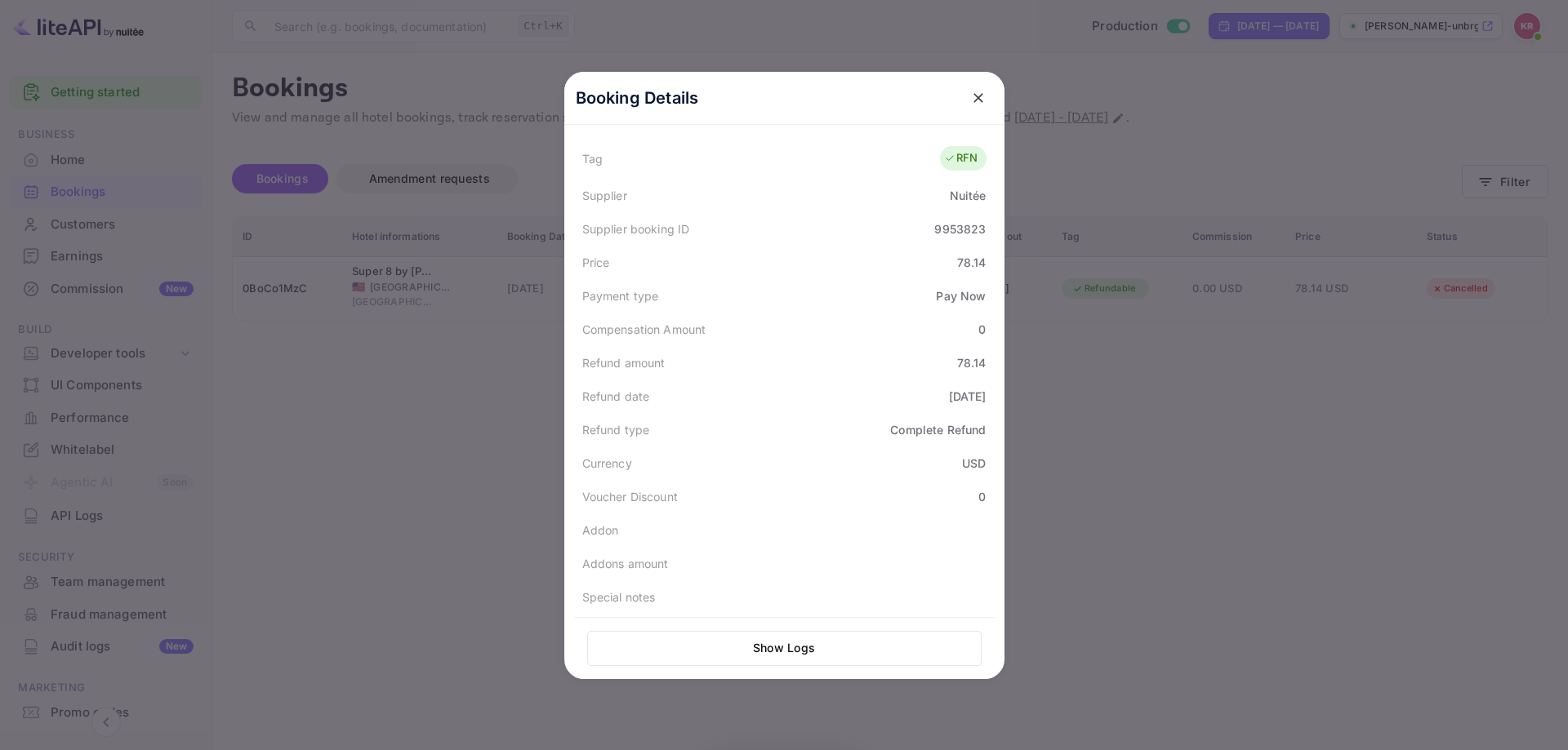
scroll to position [436, 0]
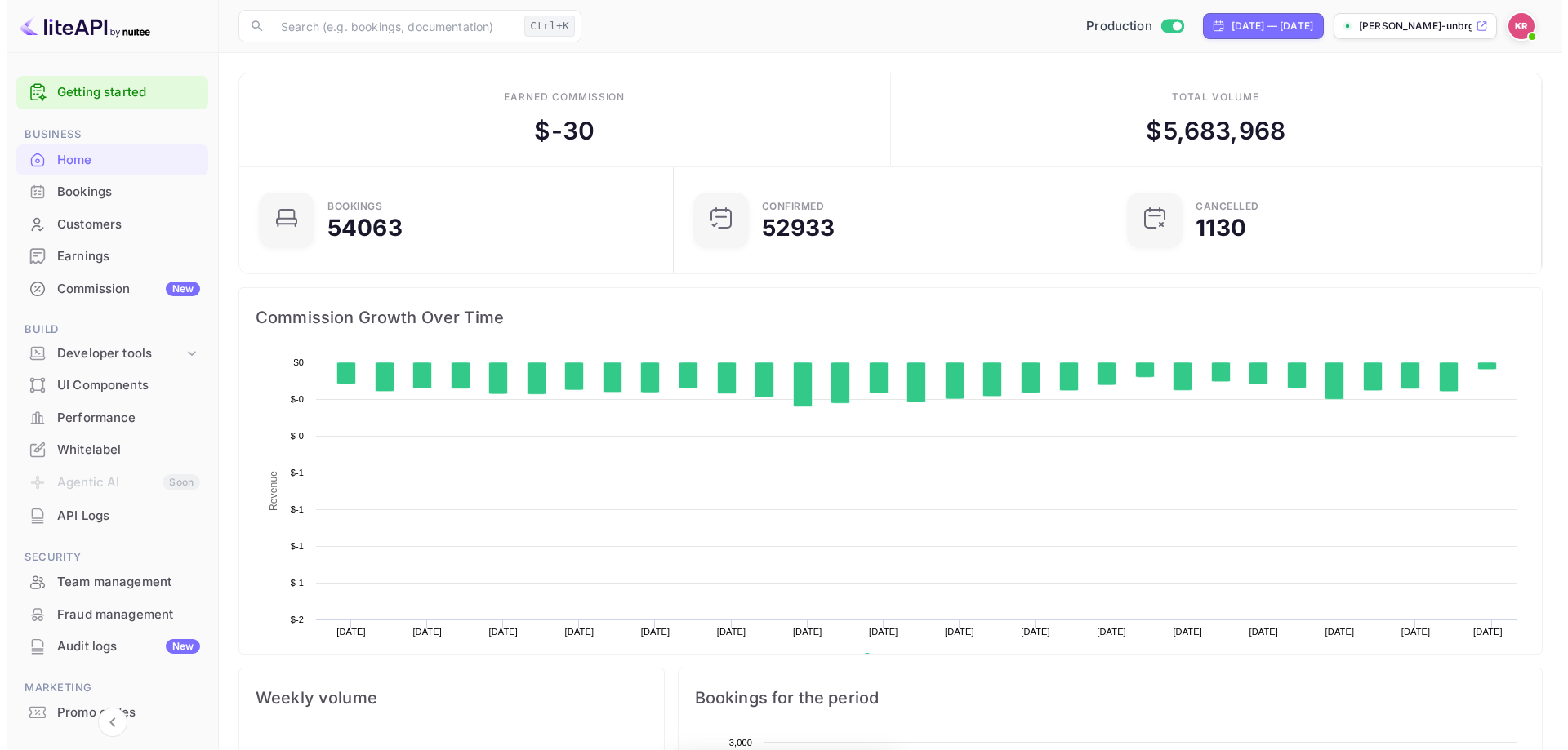
scroll to position [253, 411]
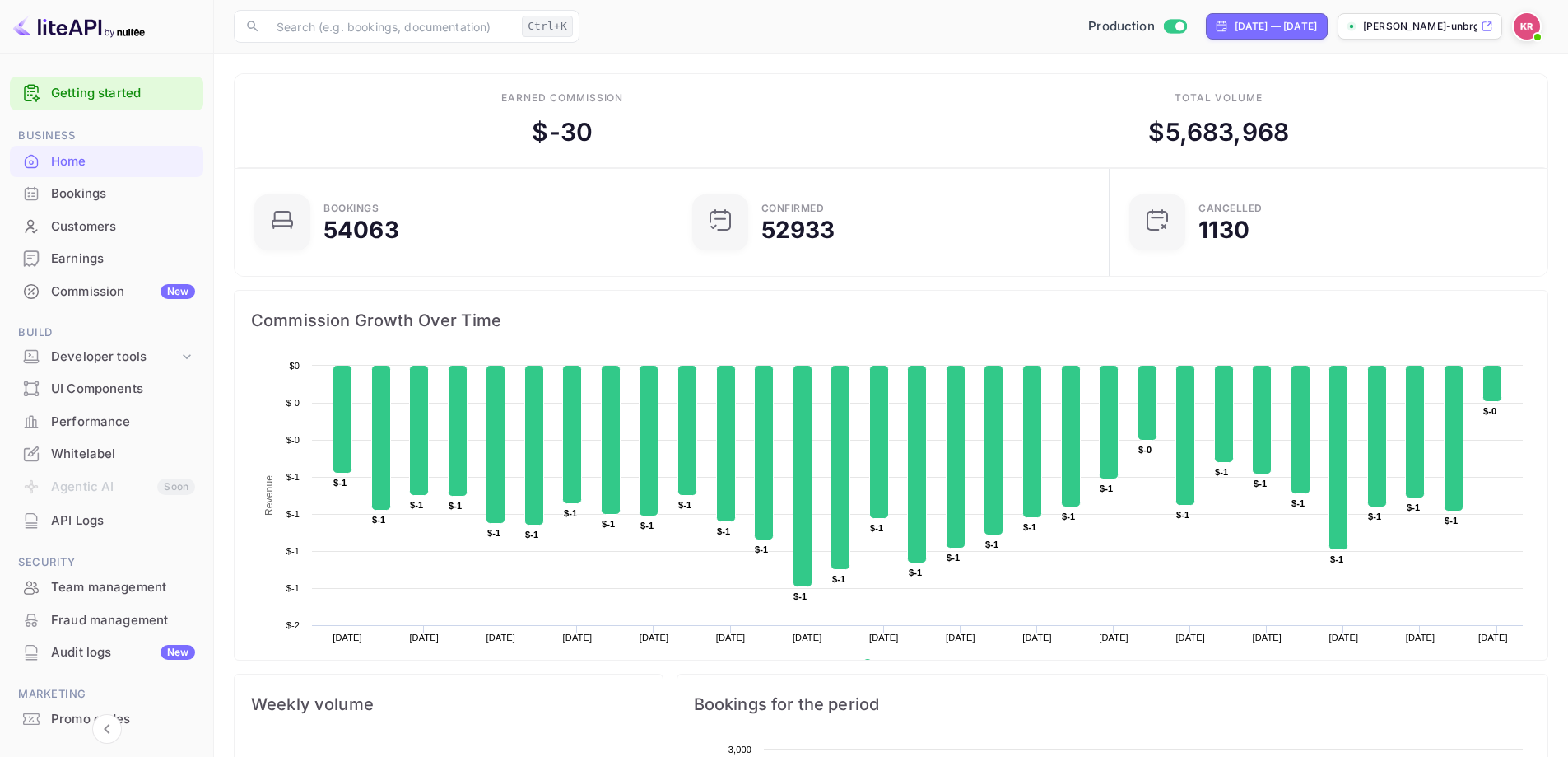
click at [153, 192] on div "Bookings" at bounding box center [123, 194] width 144 height 19
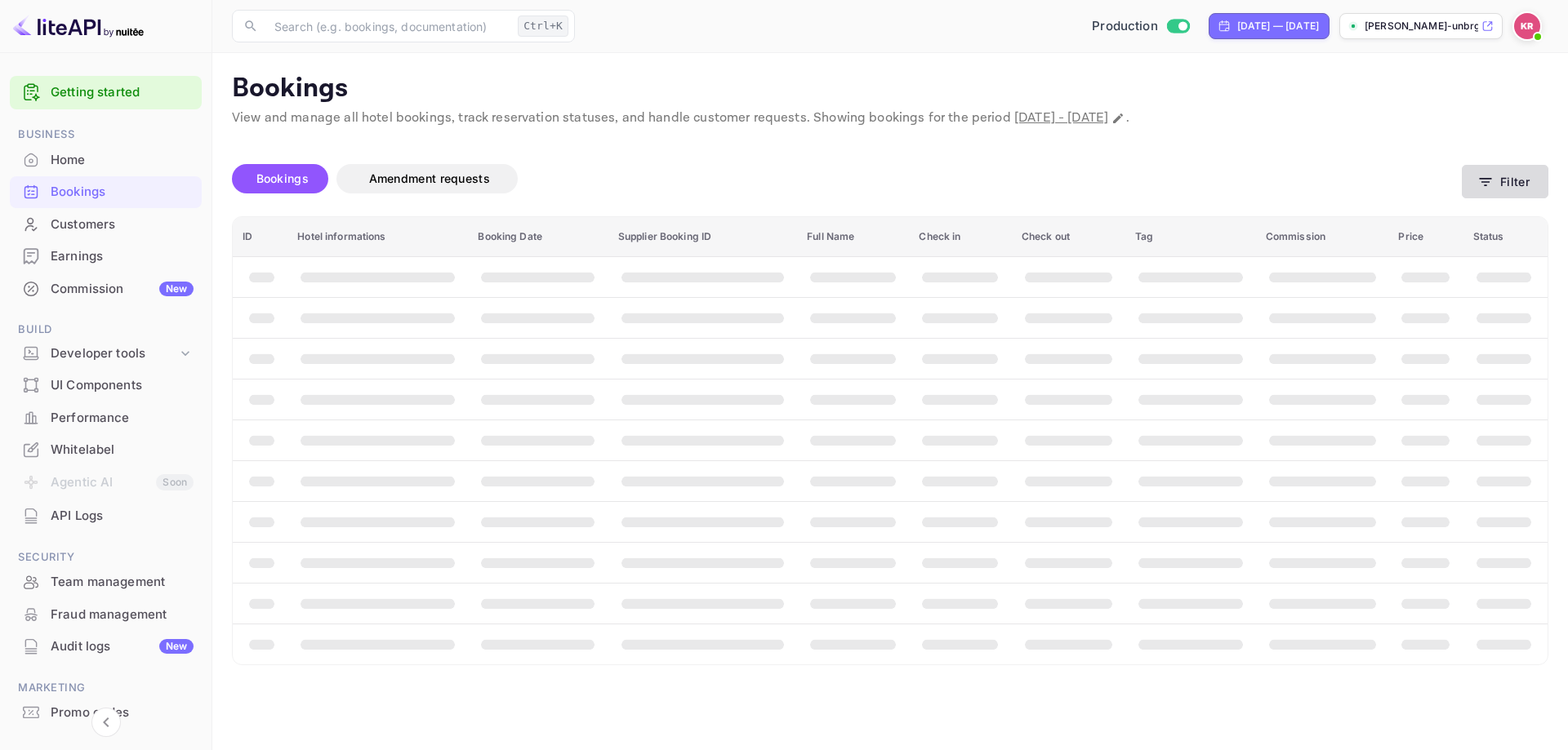
click at [1515, 188] on button "Filter" at bounding box center [1505, 181] width 86 height 34
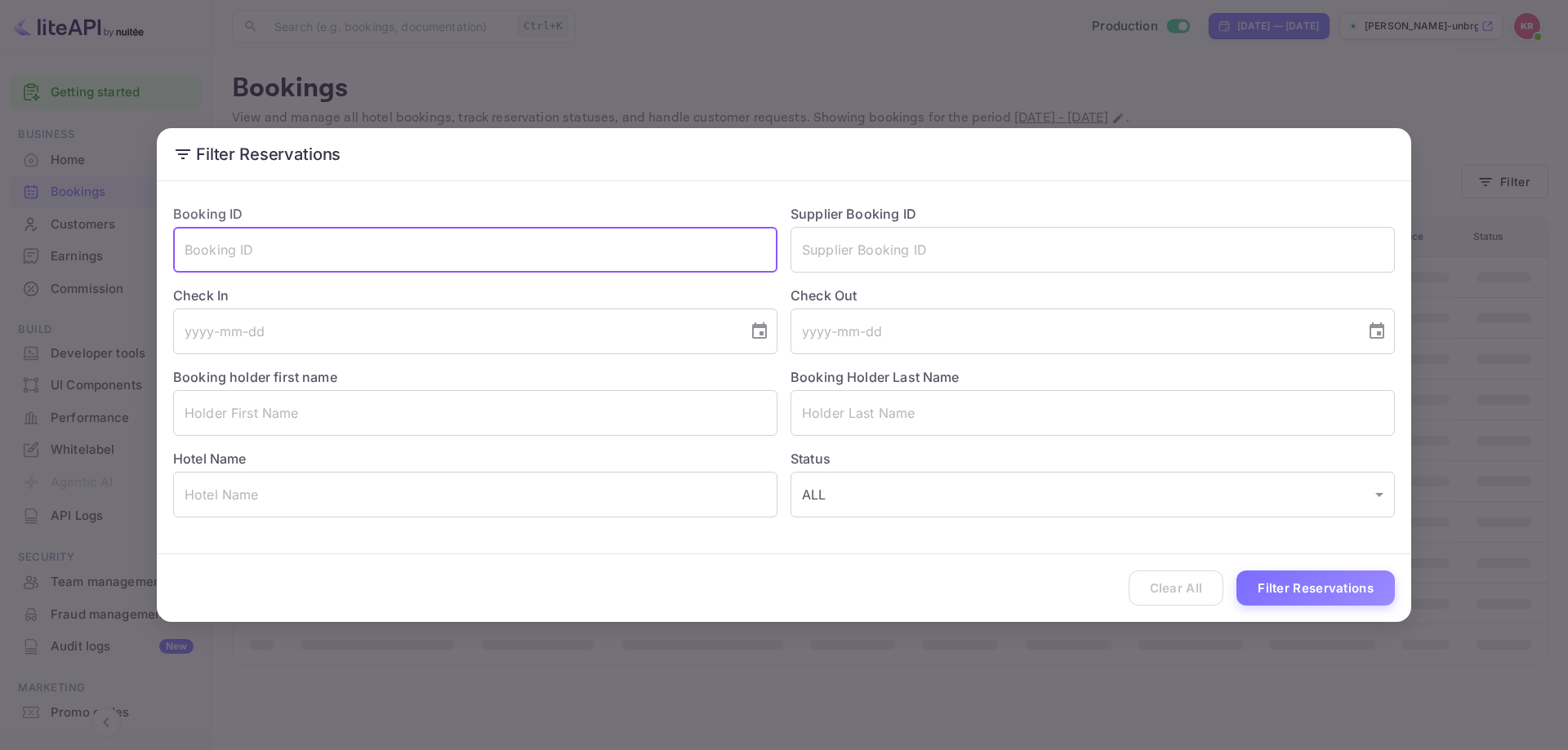
click at [250, 258] on input "text" at bounding box center [475, 249] width 605 height 45
paste input "uwDZotqXu"
type input "uwDZotqXu"
click at [1236, 571] on button "Filter Reservations" at bounding box center [1315, 588] width 159 height 35
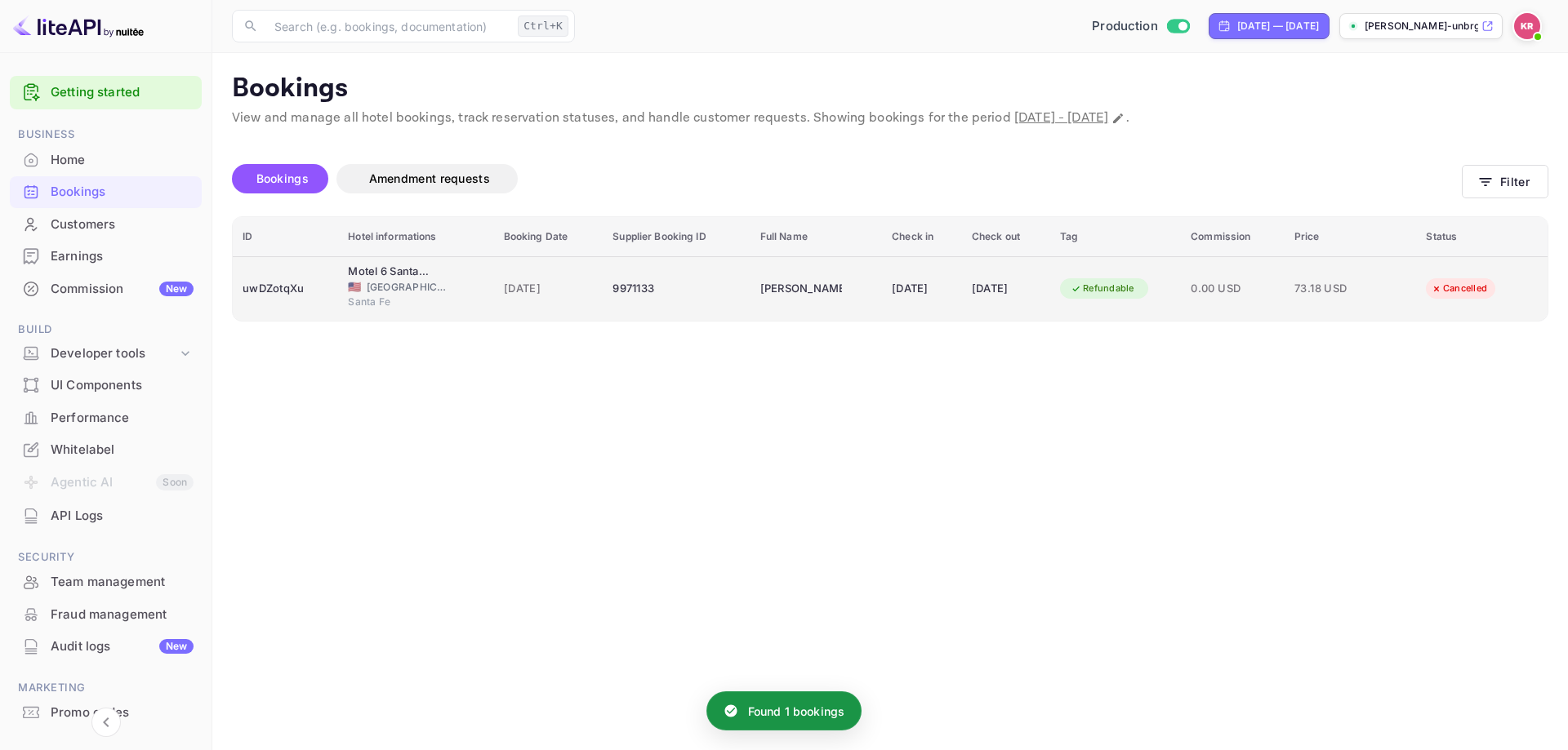
click at [978, 289] on div "[DATE]" at bounding box center [1006, 288] width 69 height 26
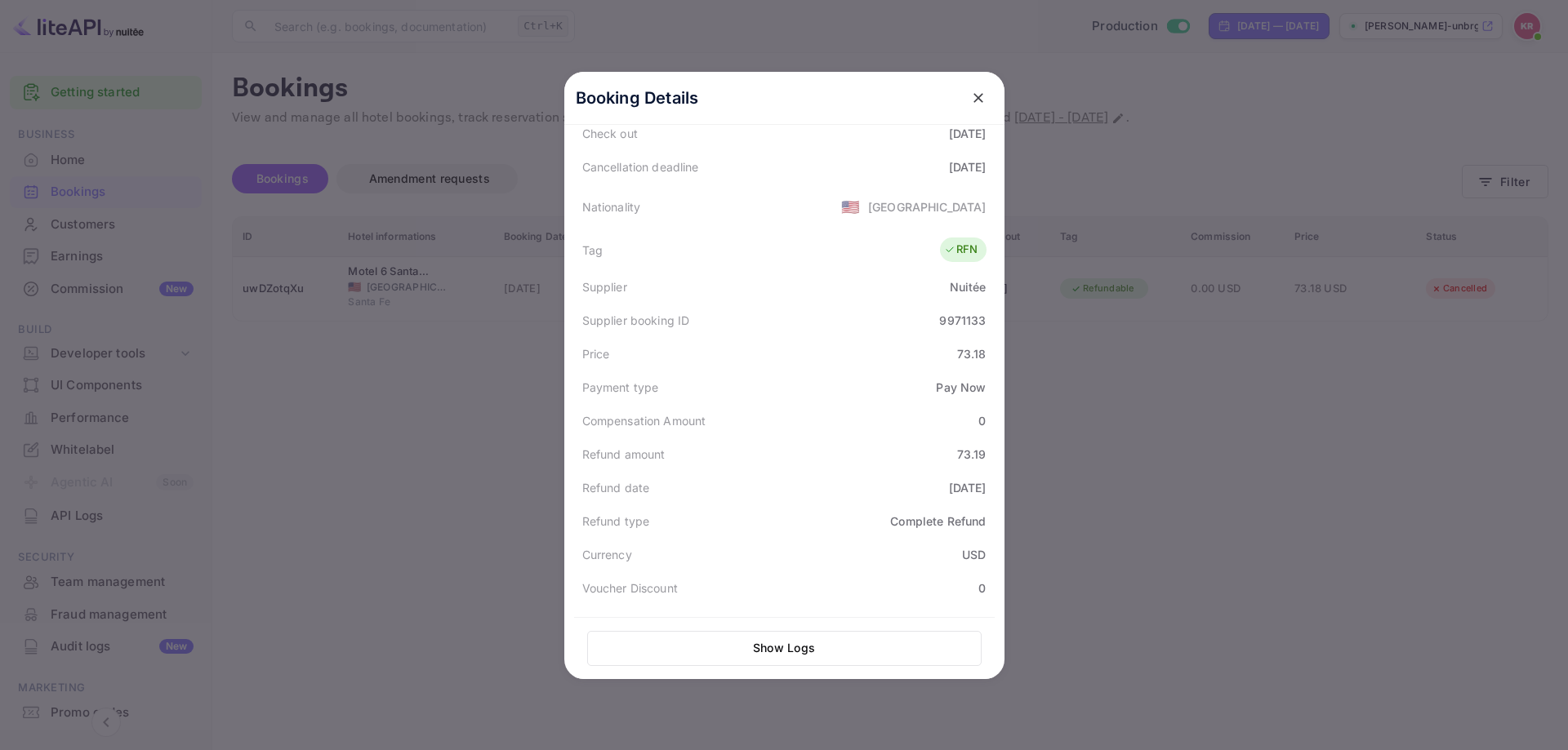
scroll to position [436, 0]
